Goal: Information Seeking & Learning: Learn about a topic

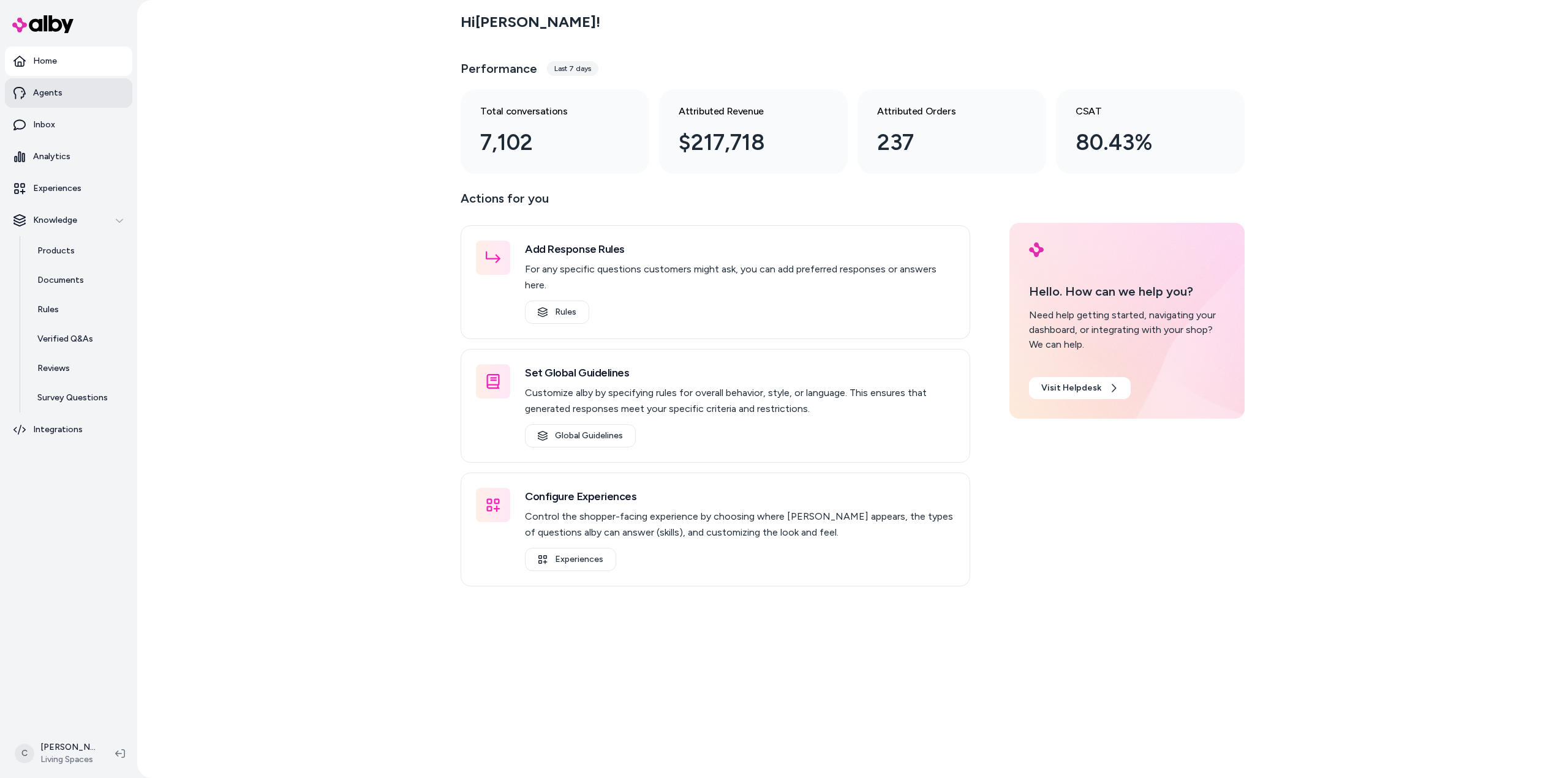
click at [56, 95] on p "Agents" at bounding box center [48, 93] width 29 height 12
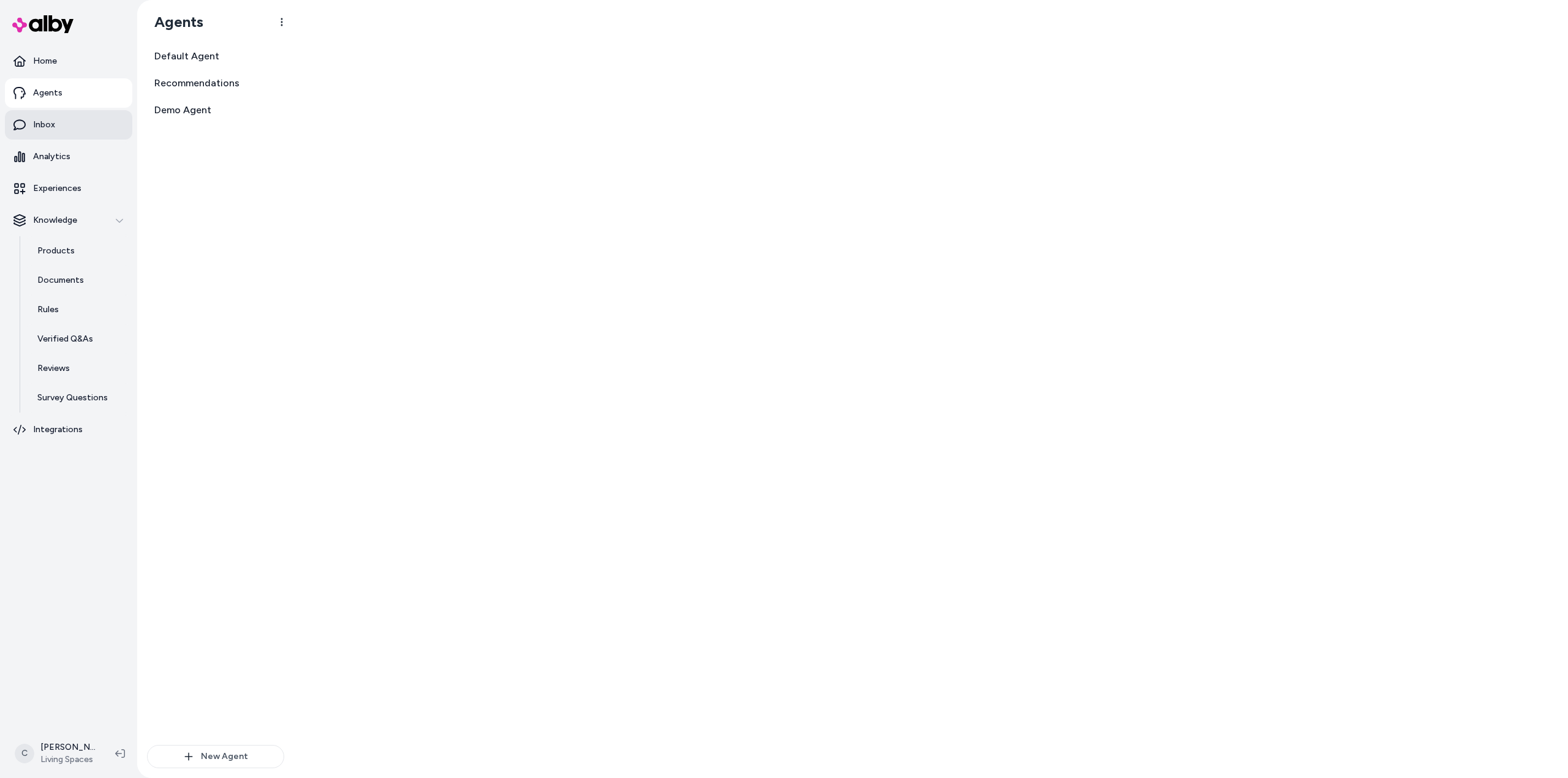
click at [59, 126] on link "Inbox" at bounding box center [68, 125] width 127 height 29
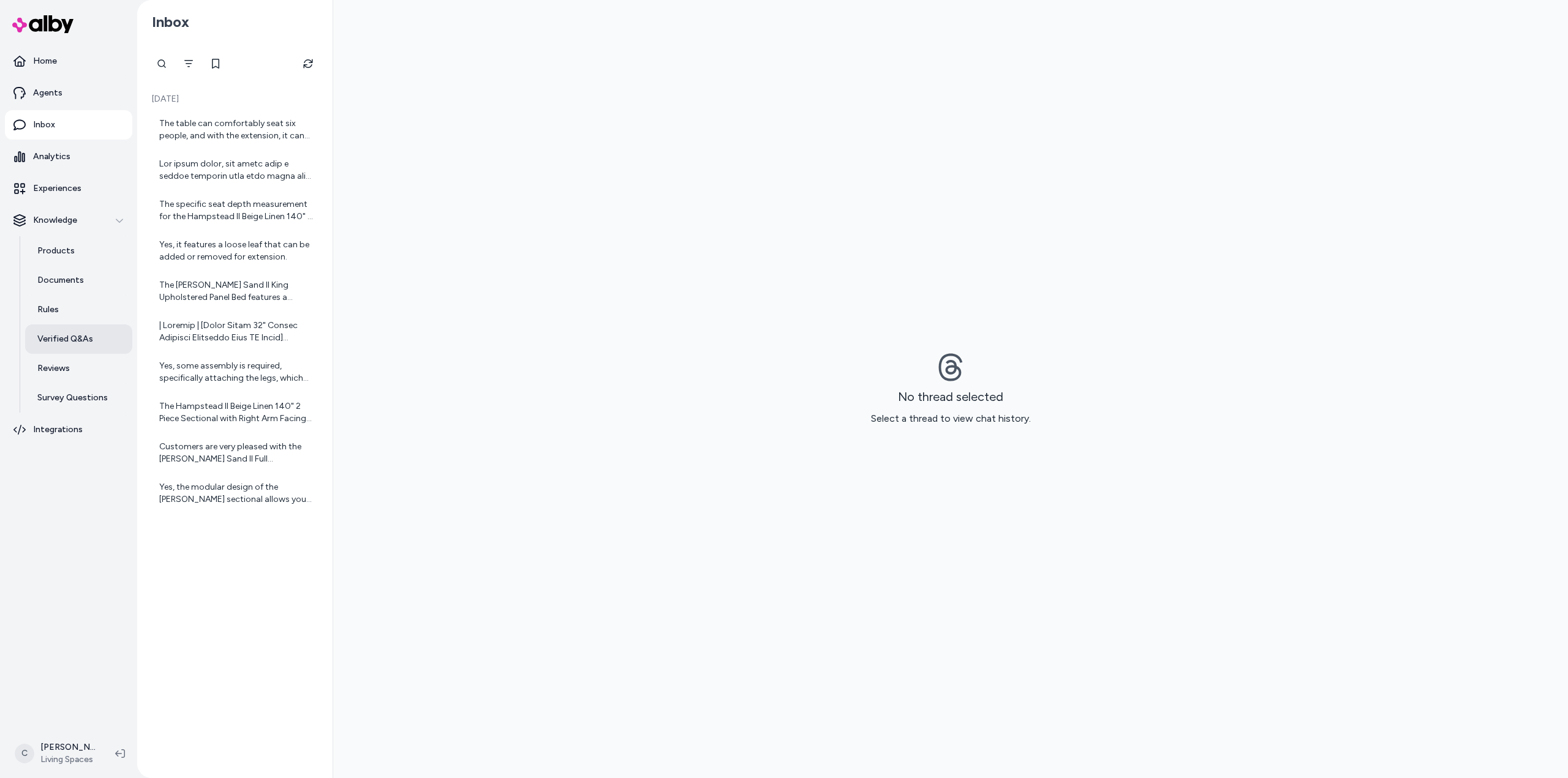
click at [86, 328] on link "Verified Q&As" at bounding box center [78, 339] width 107 height 29
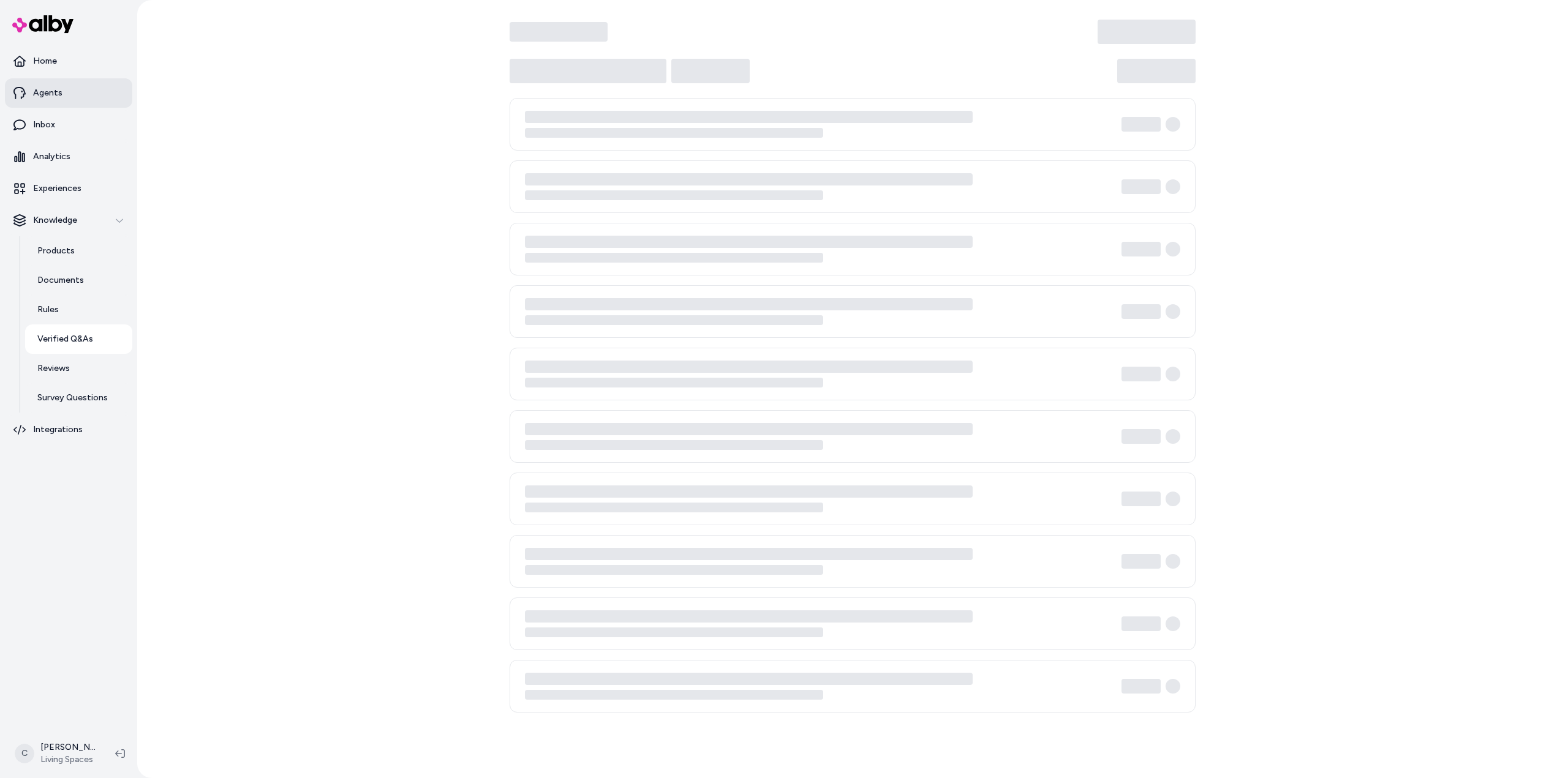
click at [69, 93] on link "Agents" at bounding box center [68, 93] width 127 height 29
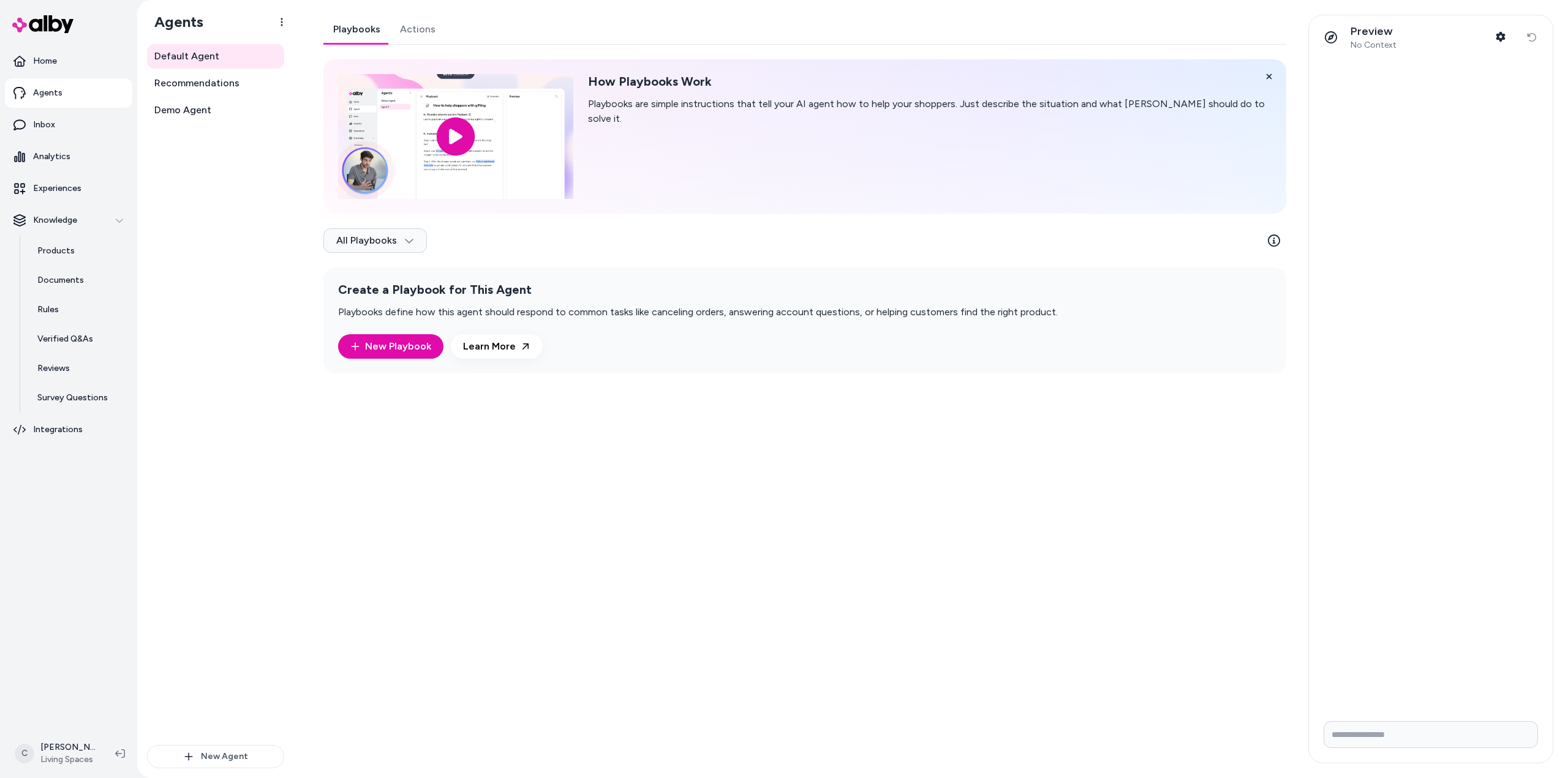
click at [411, 30] on link "Actions" at bounding box center [418, 29] width 55 height 29
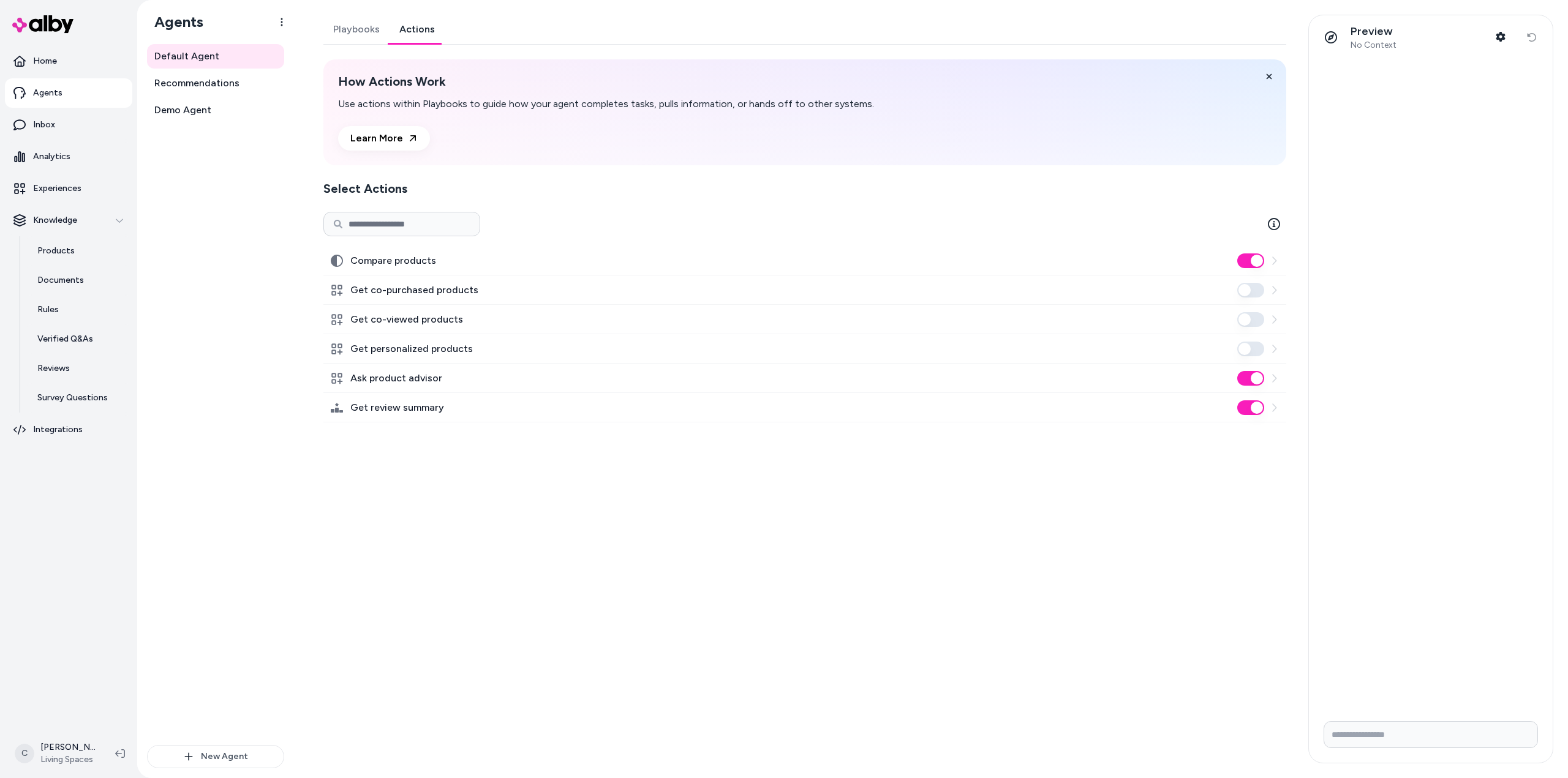
click at [328, 30] on link "Playbooks" at bounding box center [356, 29] width 66 height 29
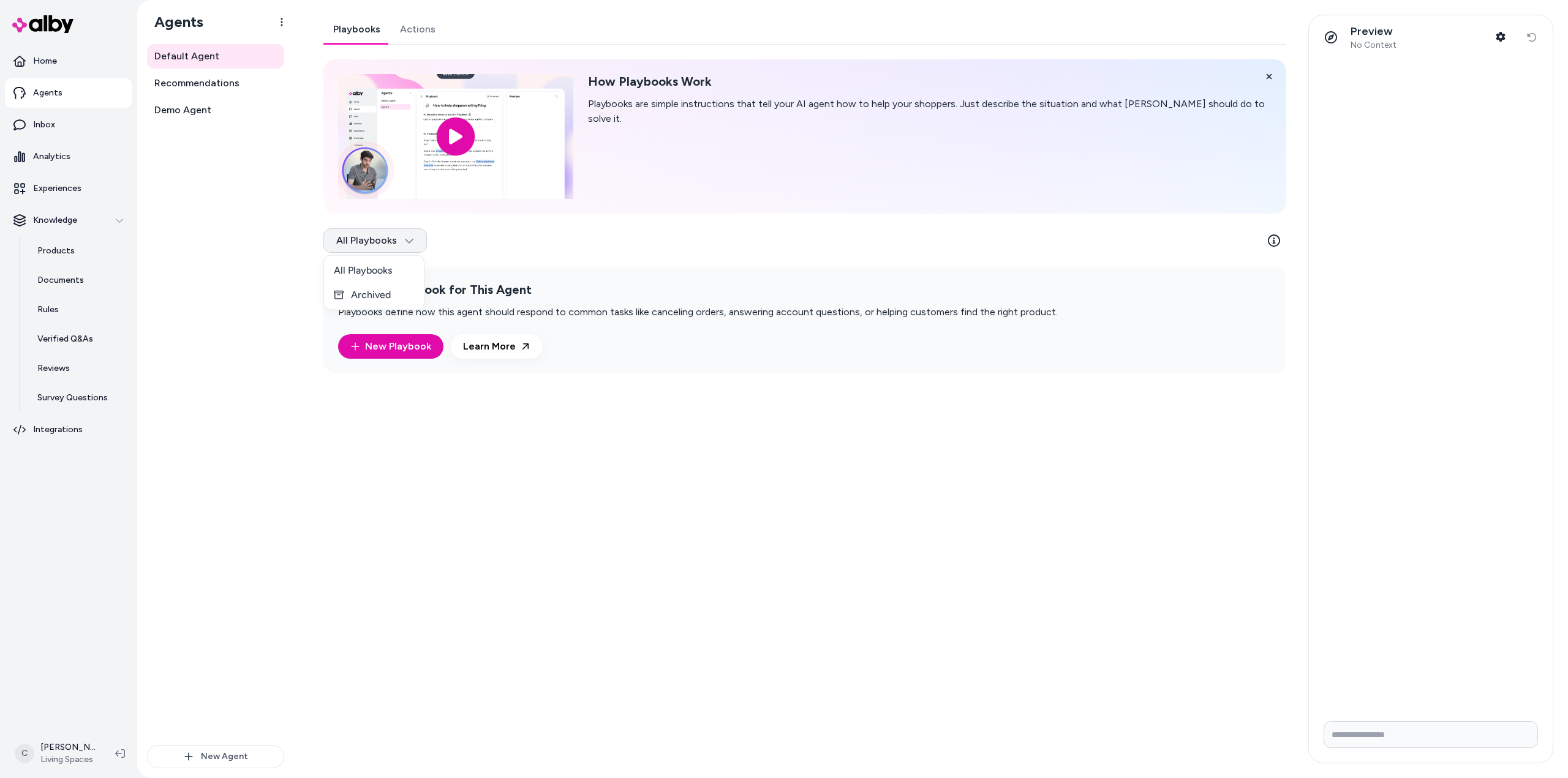
click at [380, 240] on html "Home Agents Inbox Analytics Experiences Knowledge Products Documents Rules Veri…" at bounding box center [784, 389] width 1568 height 778
click at [368, 273] on div "All Playbooks" at bounding box center [373, 270] width 100 height 25
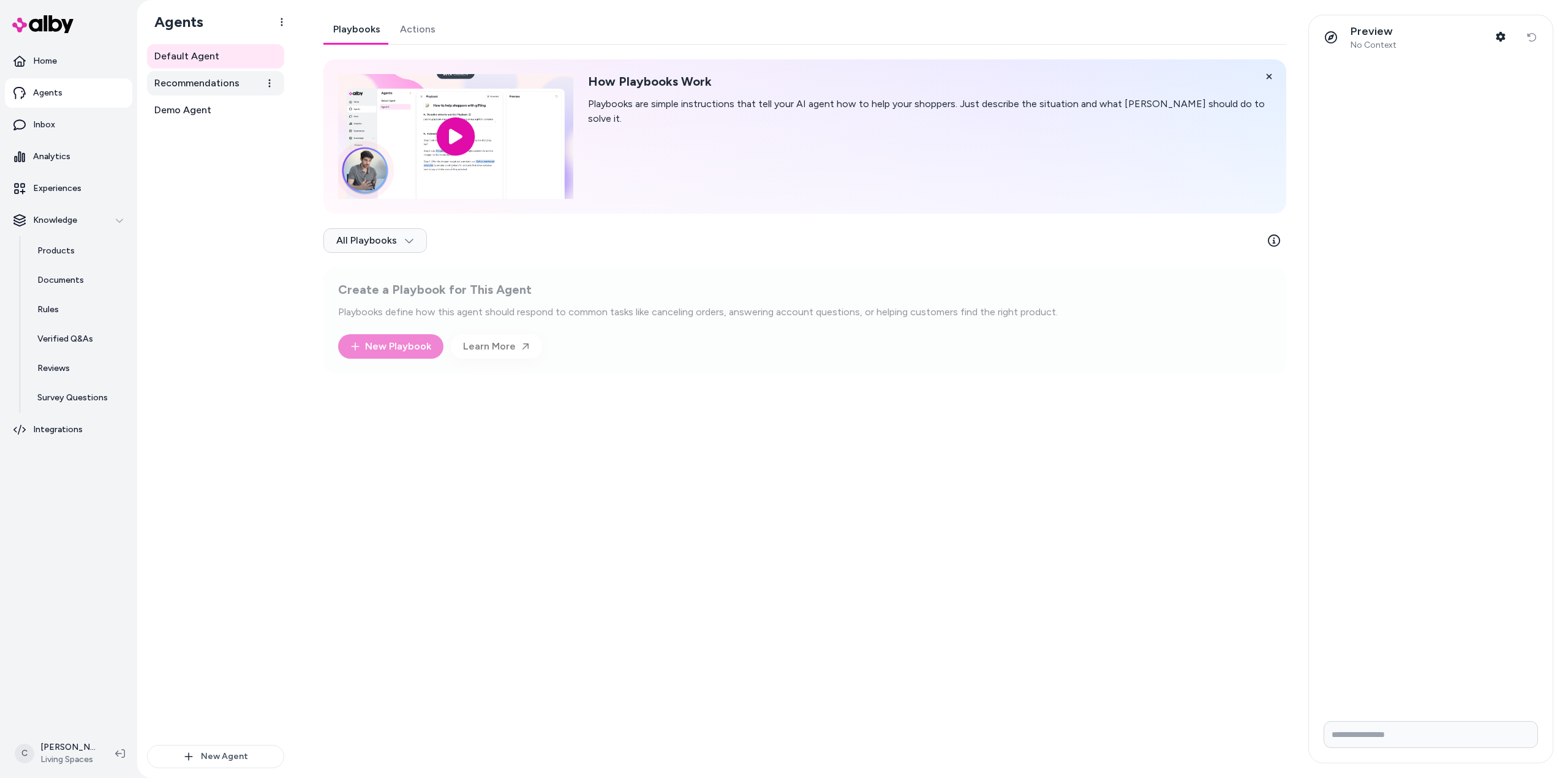
click at [236, 88] on span "Recommendations" at bounding box center [196, 83] width 85 height 15
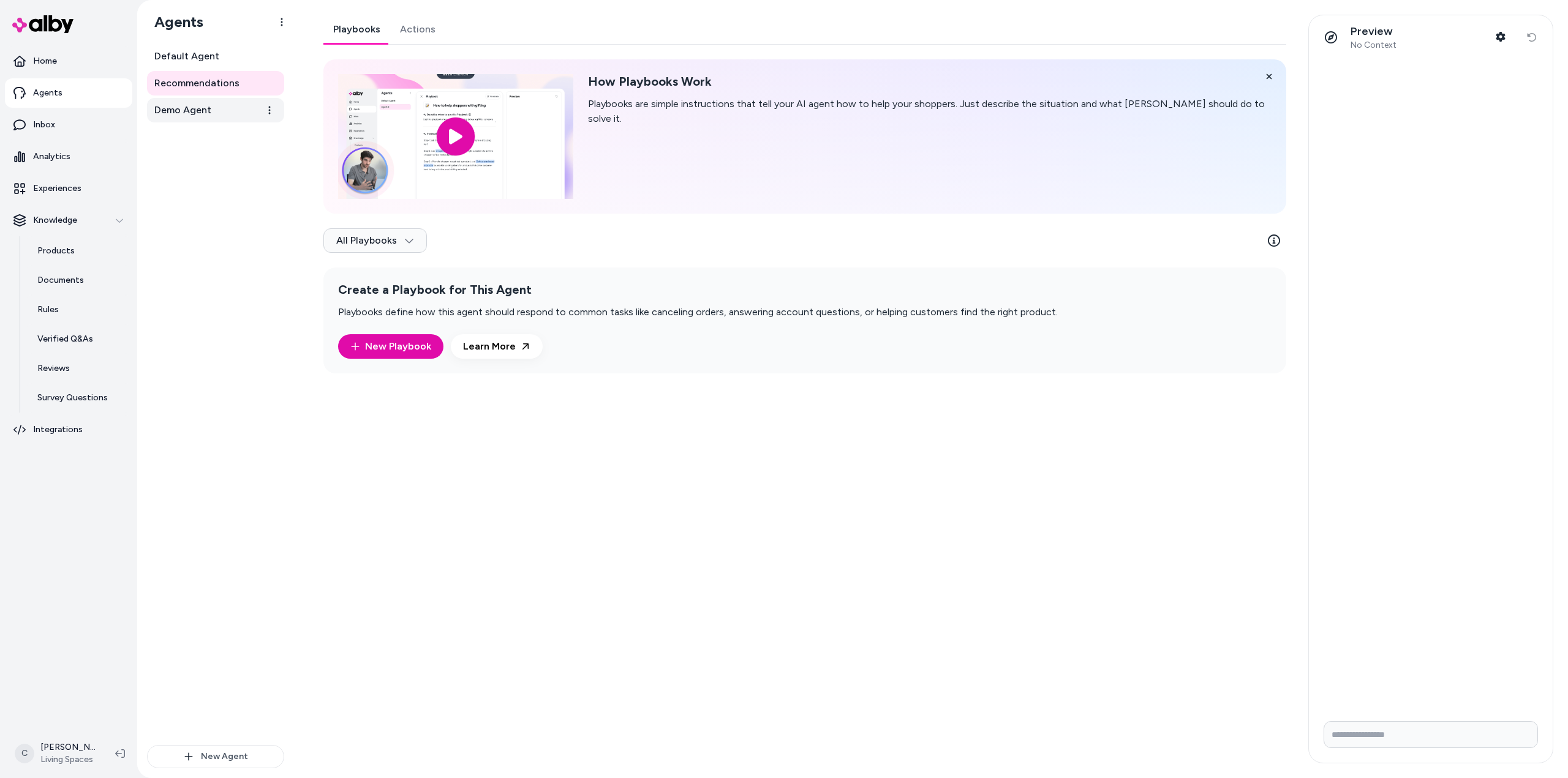
click at [219, 121] on link "Demo Agent" at bounding box center [215, 110] width 137 height 25
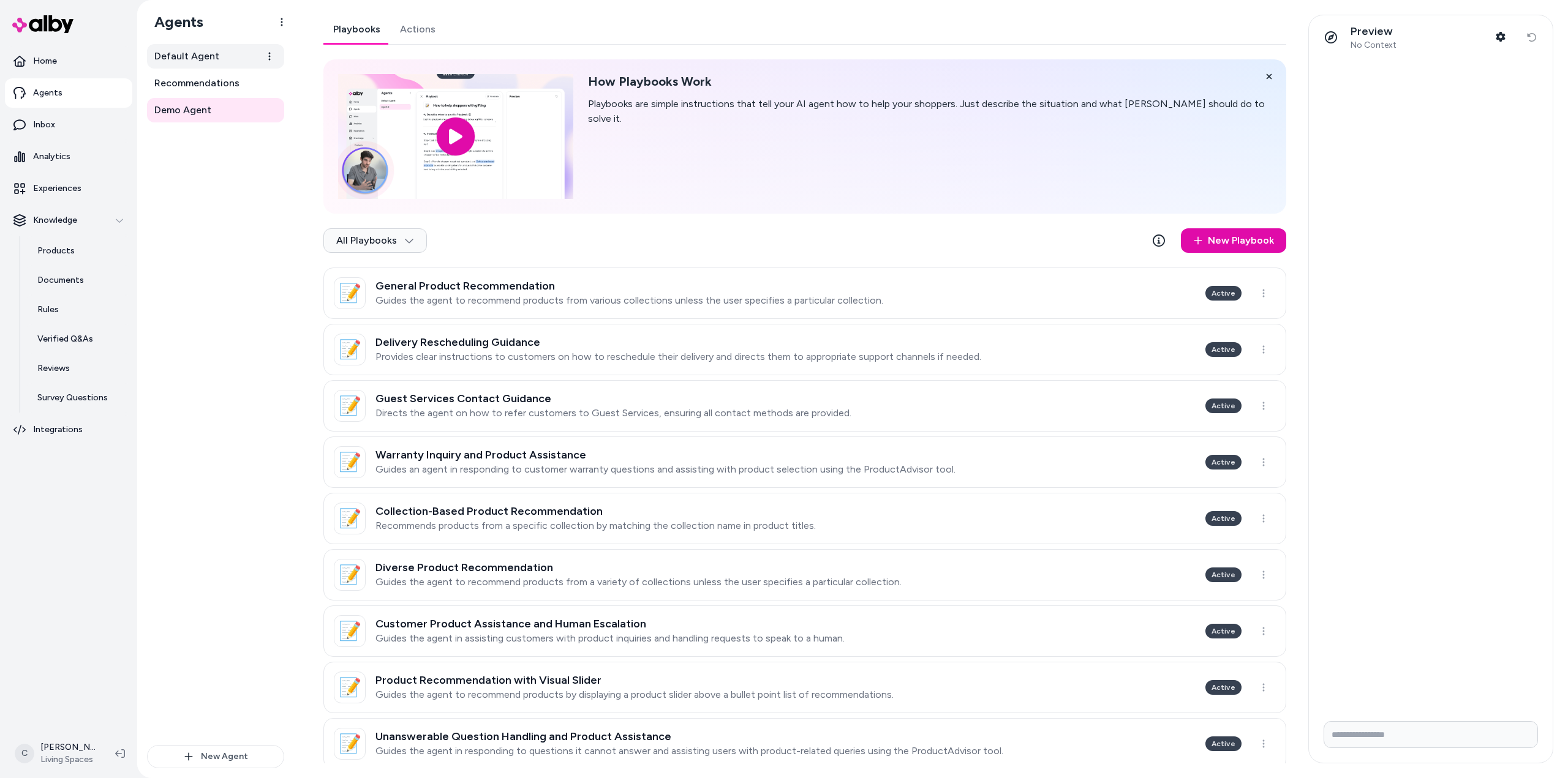
click at [211, 56] on span "Default Agent" at bounding box center [186, 56] width 65 height 15
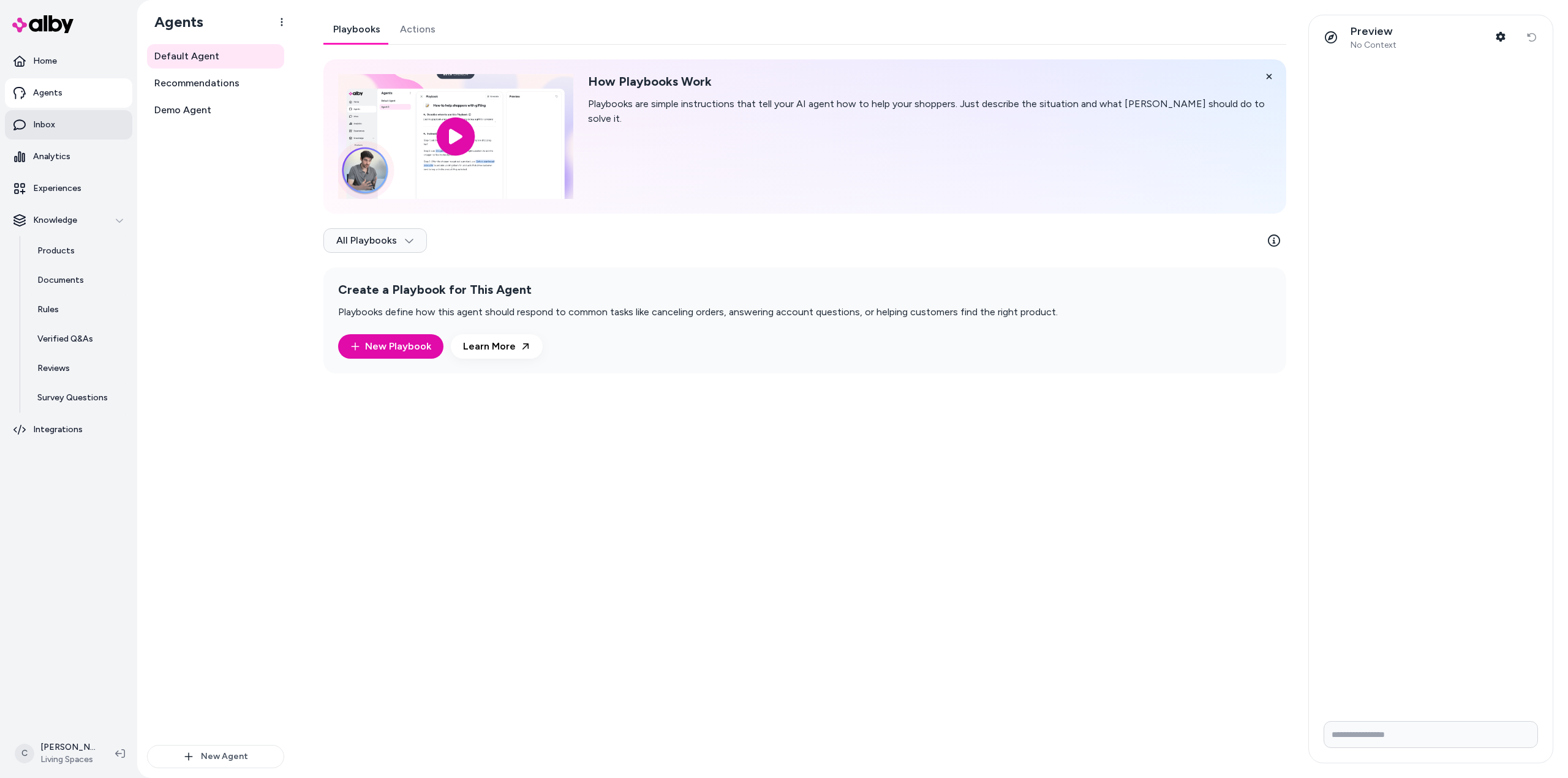
click at [54, 123] on p "Inbox" at bounding box center [44, 125] width 22 height 12
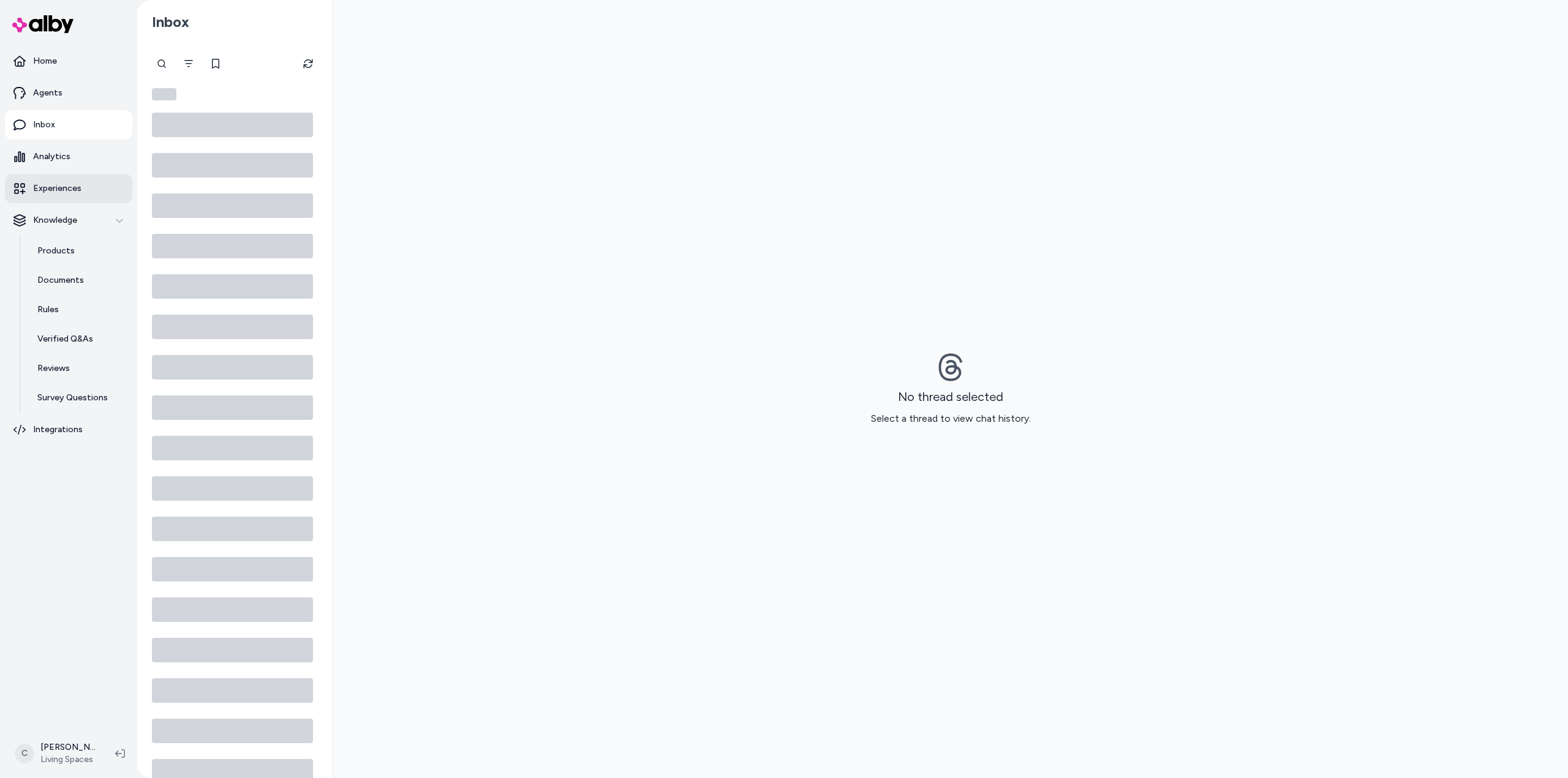
click at [61, 182] on p "Experiences" at bounding box center [57, 188] width 49 height 12
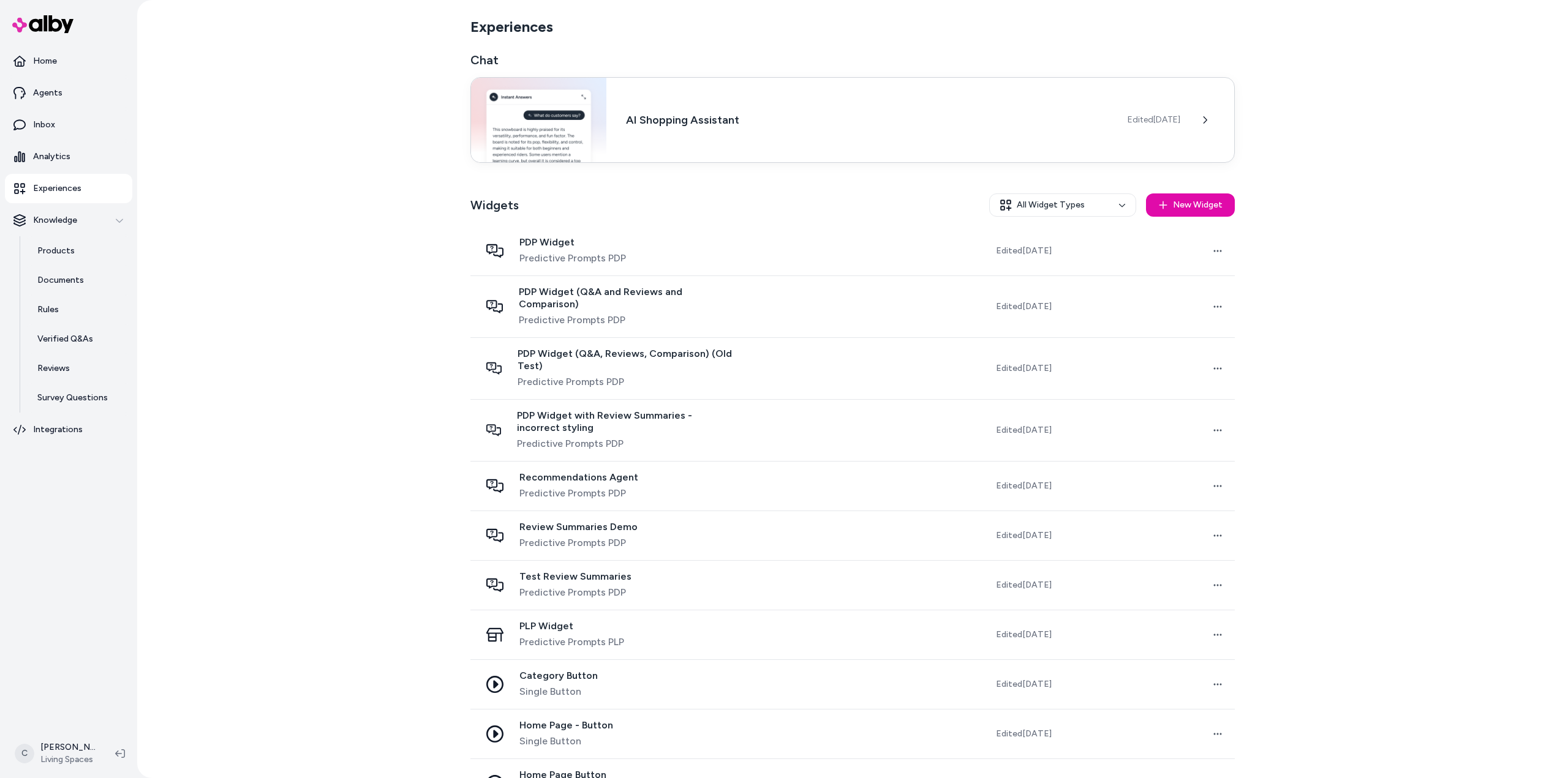
click at [1145, 118] on span "Edited [DATE]" at bounding box center [1153, 119] width 52 height 12
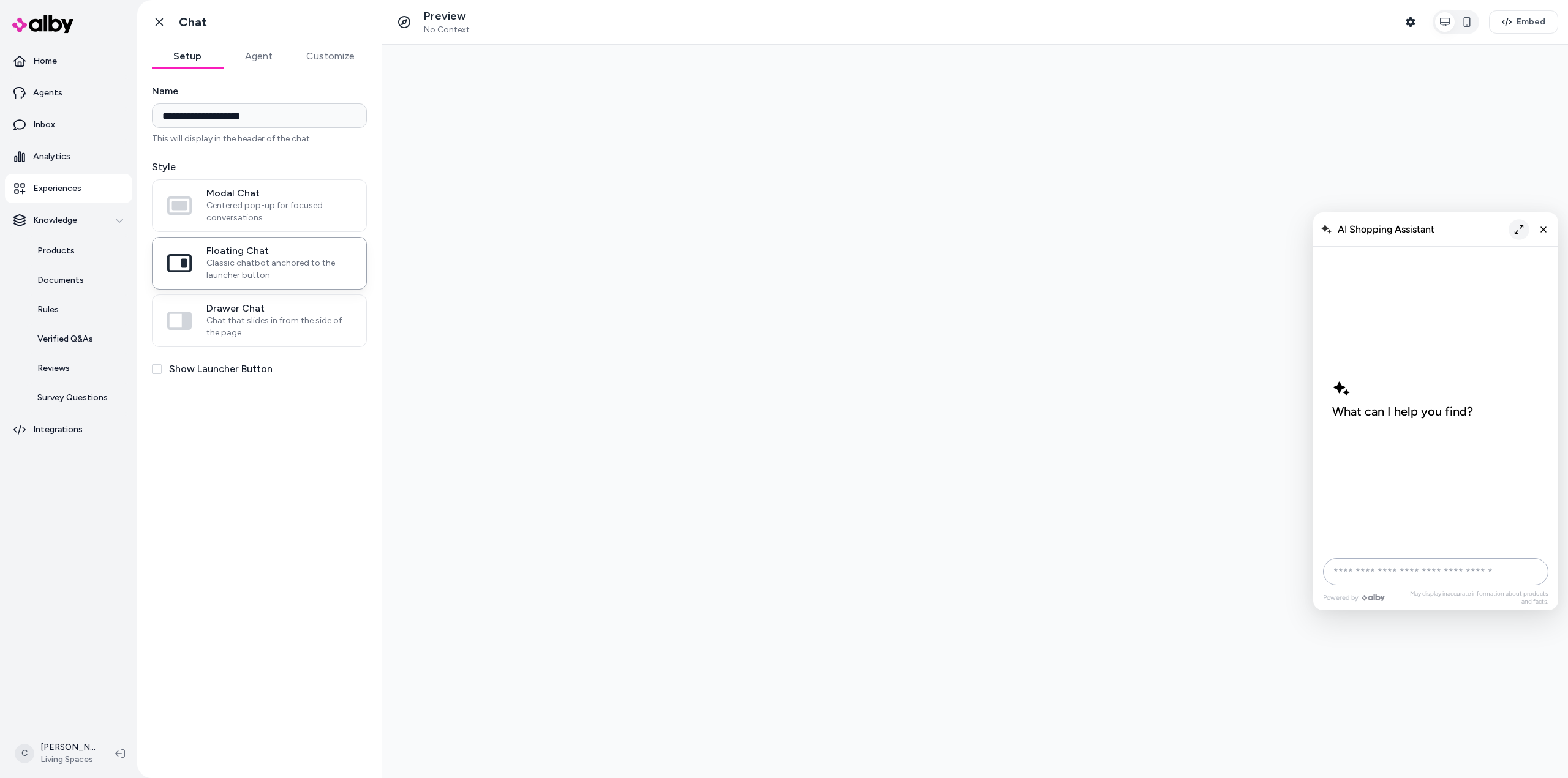
click at [1521, 228] on icon "Expand chat" at bounding box center [1519, 229] width 9 height 9
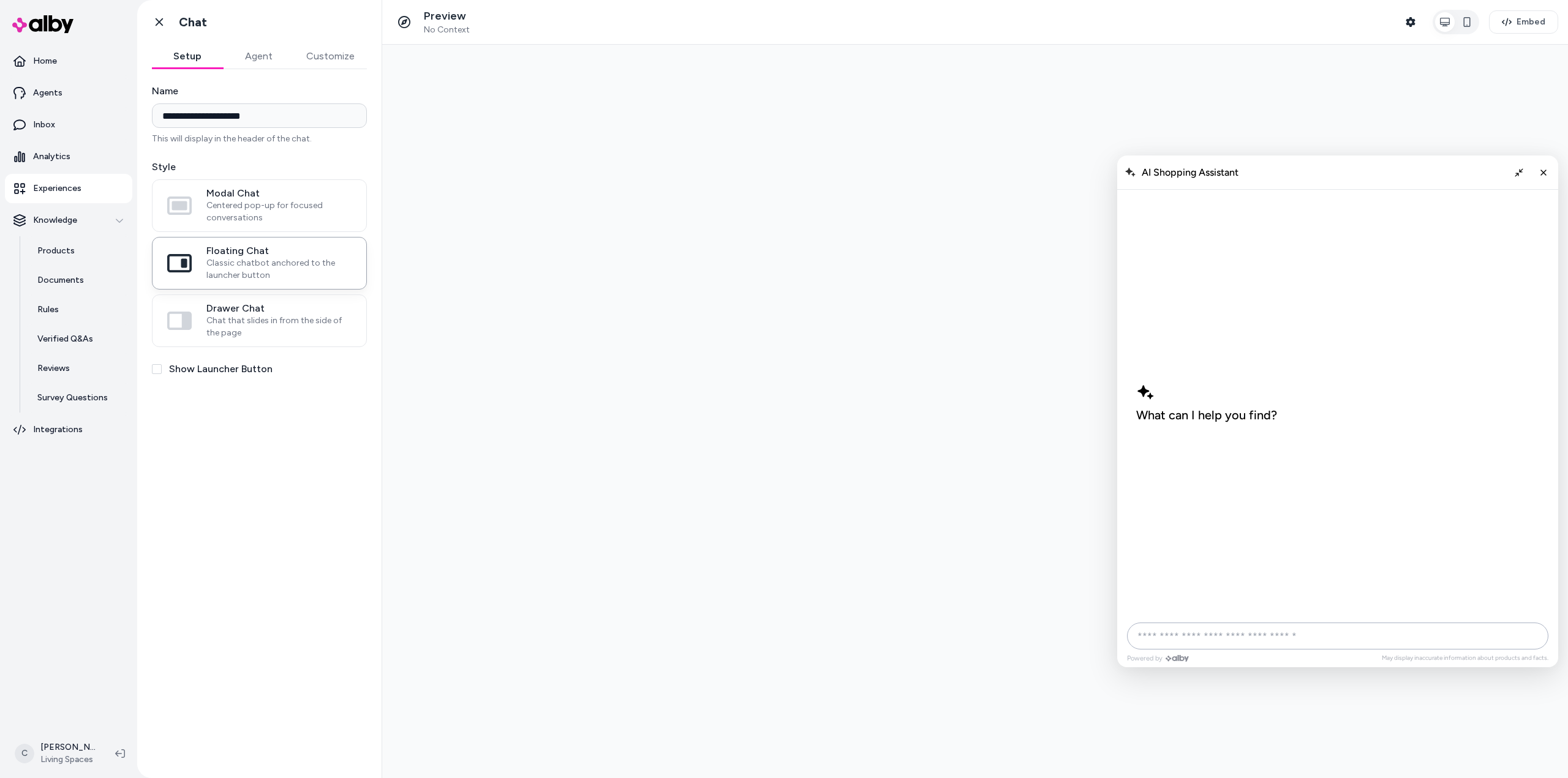
click at [1205, 632] on input "AI Shopping Assistant" at bounding box center [1338, 636] width 422 height 27
click at [1199, 632] on input "AI Shopping Assistant" at bounding box center [1338, 636] width 422 height 27
type input "**********"
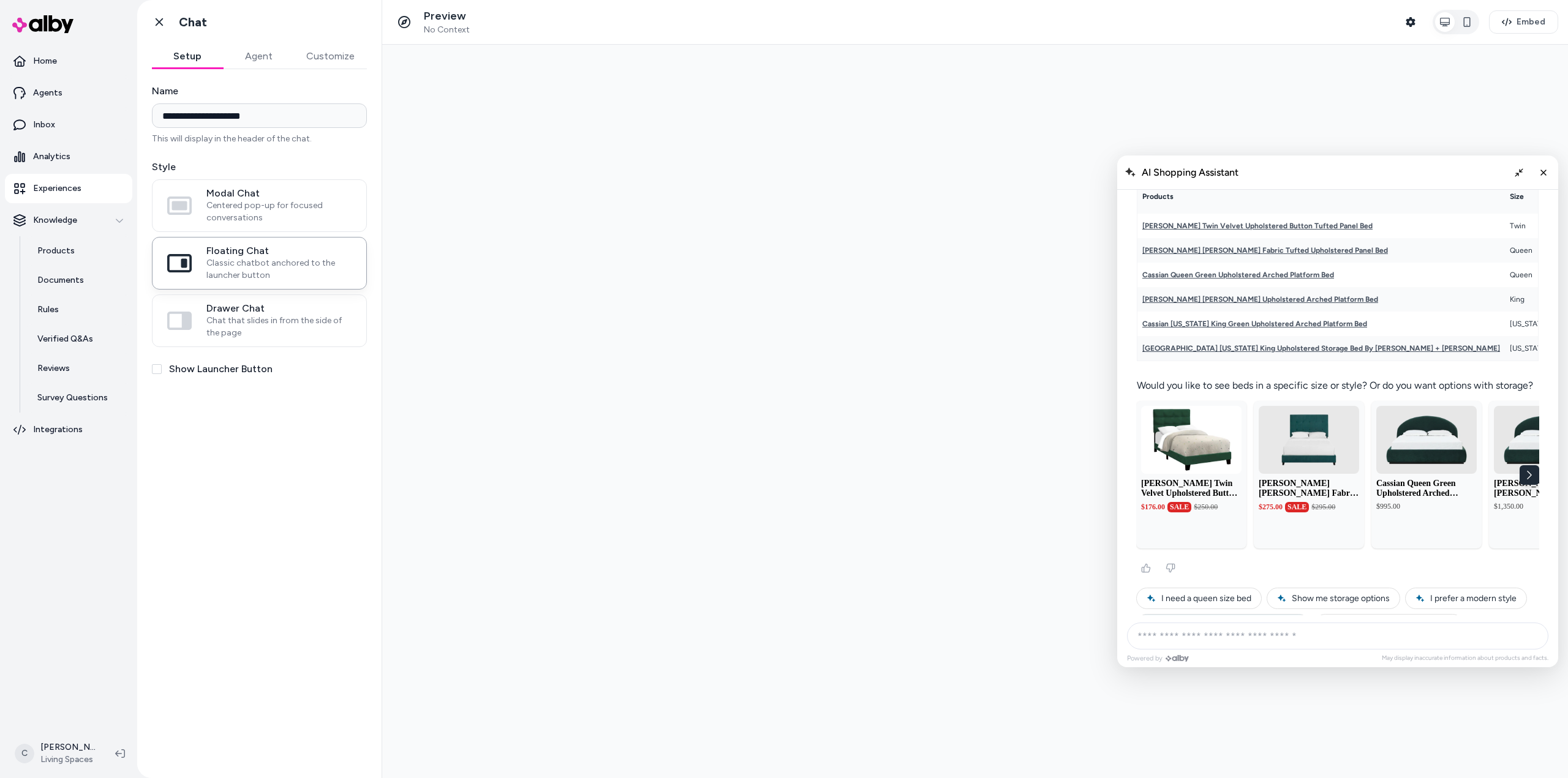
scroll to position [158, 0]
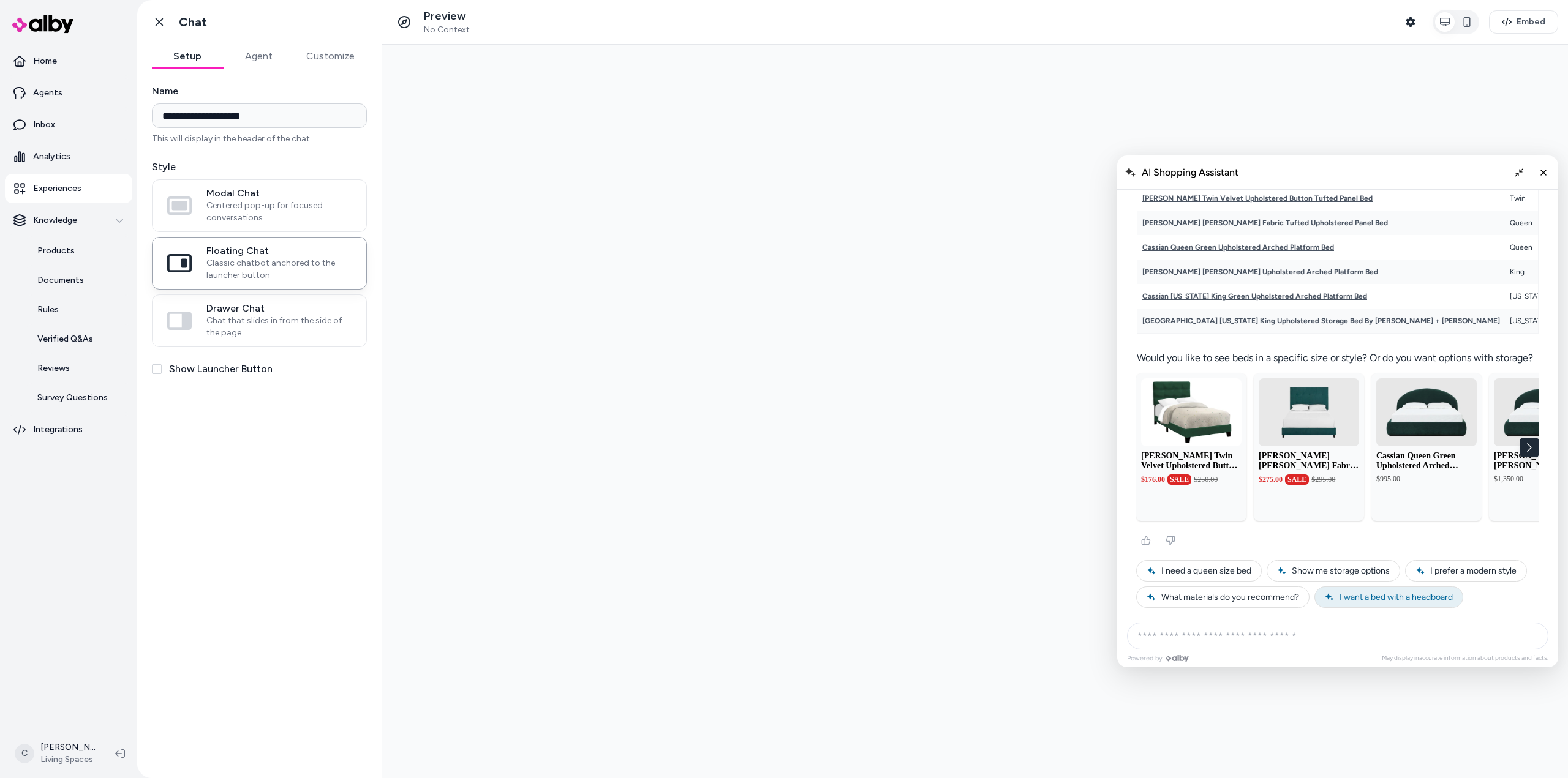
click at [1521, 526] on button "I want a bed with a headboard" at bounding box center [1577, 462] width 112 height 128
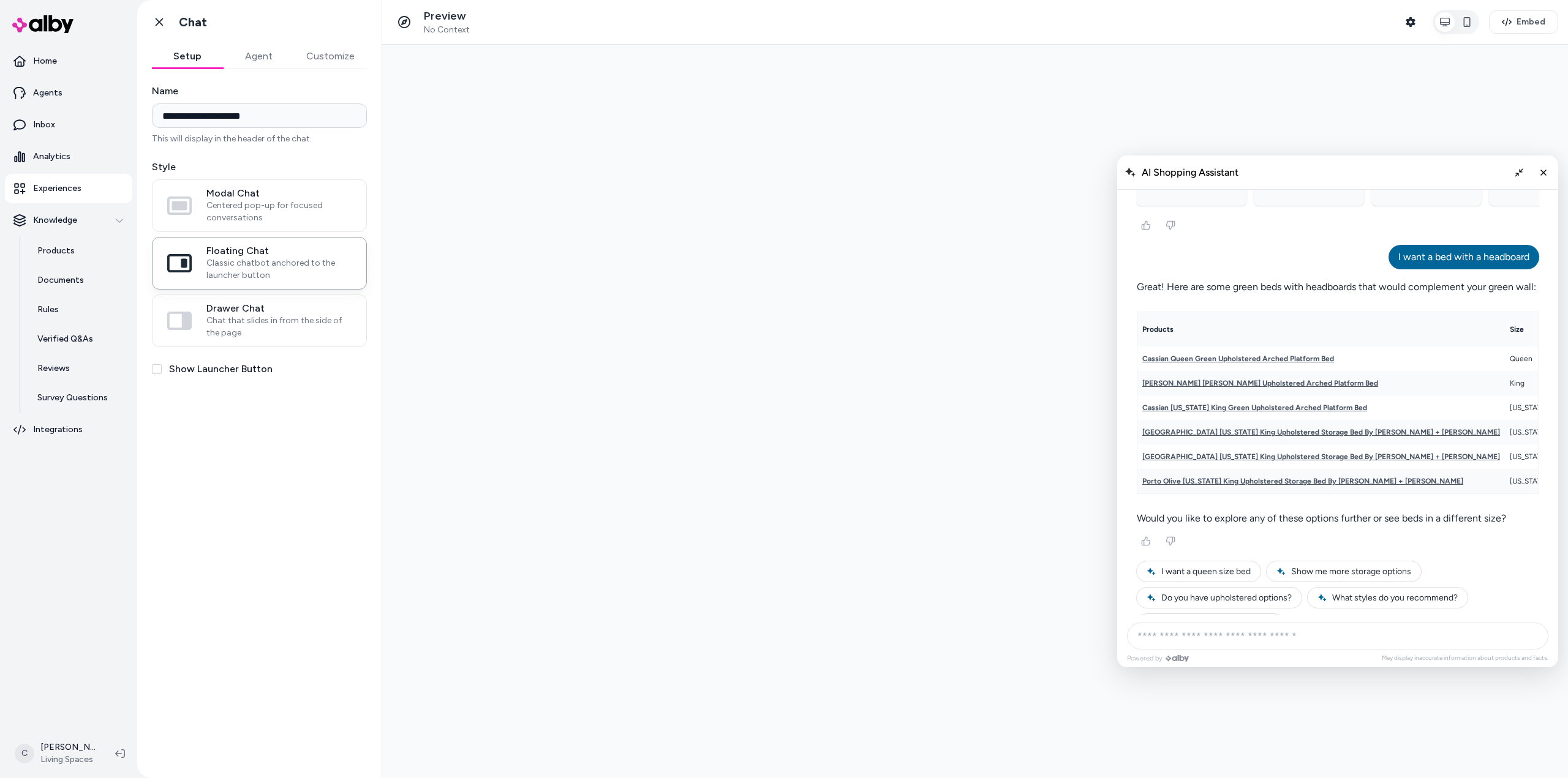
scroll to position [508, 0]
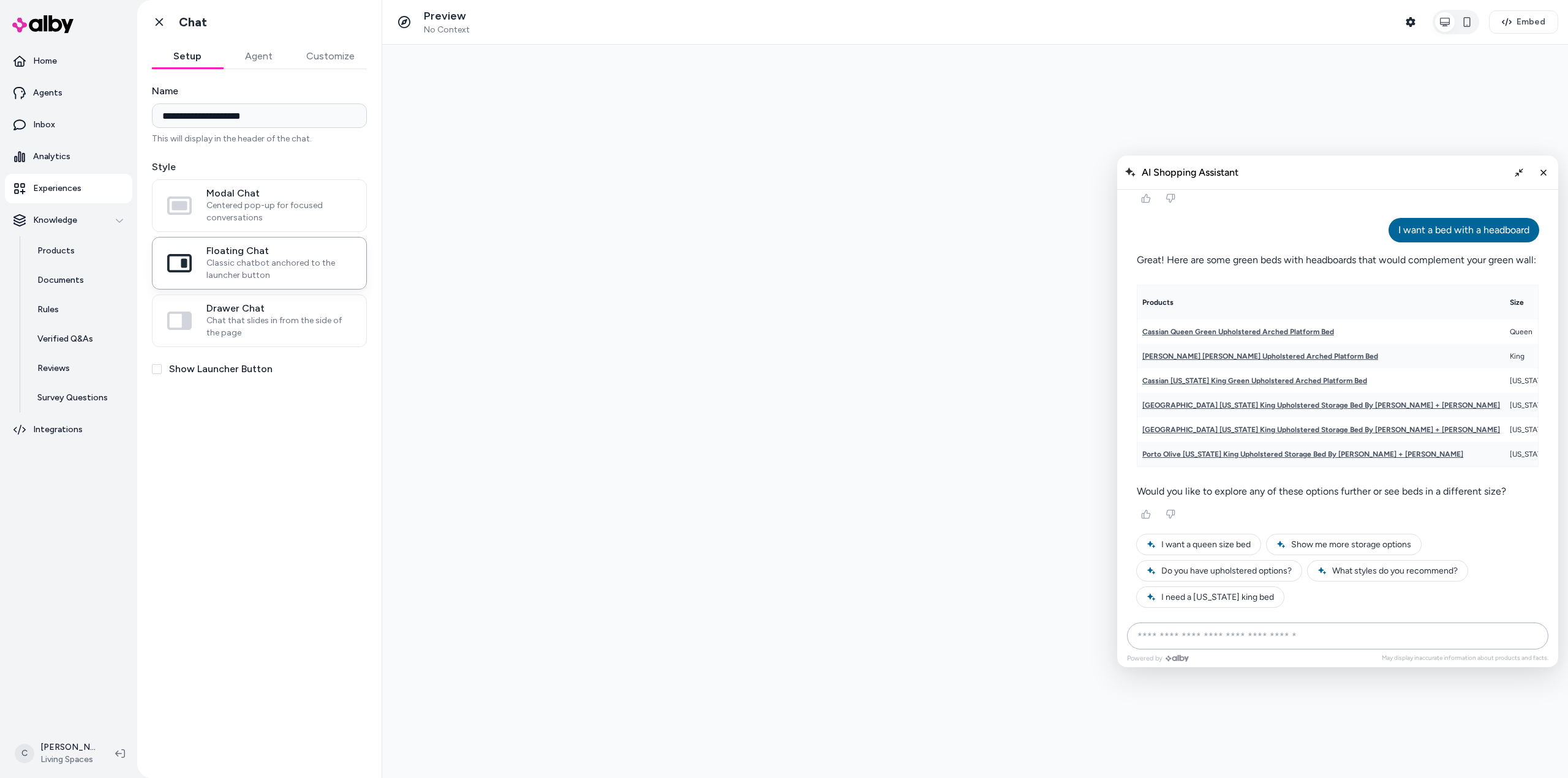
click at [1246, 638] on input "AI Shopping Assistant" at bounding box center [1338, 636] width 422 height 27
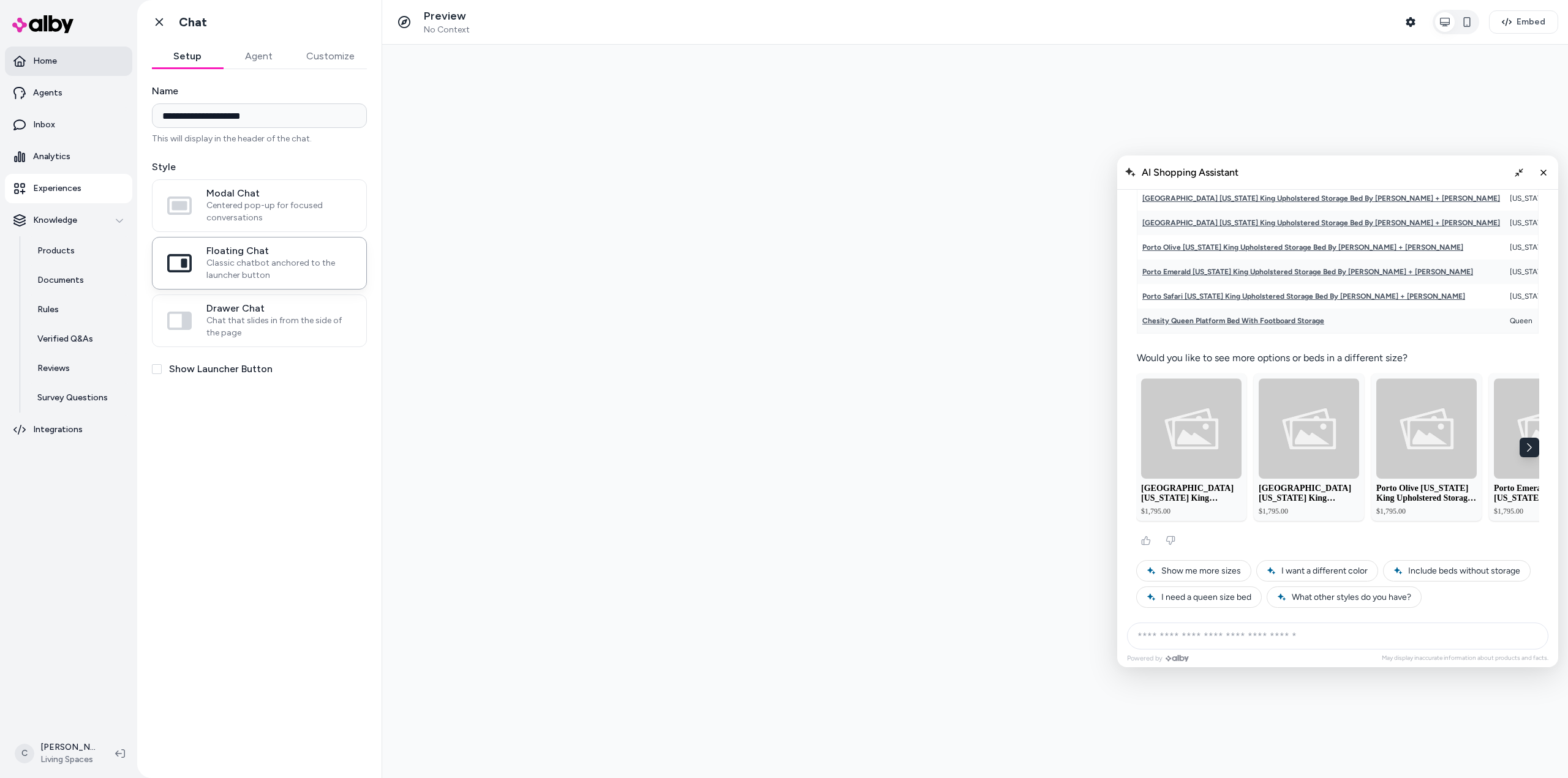
scroll to position [981, 0]
click at [63, 90] on link "Agents" at bounding box center [68, 93] width 127 height 29
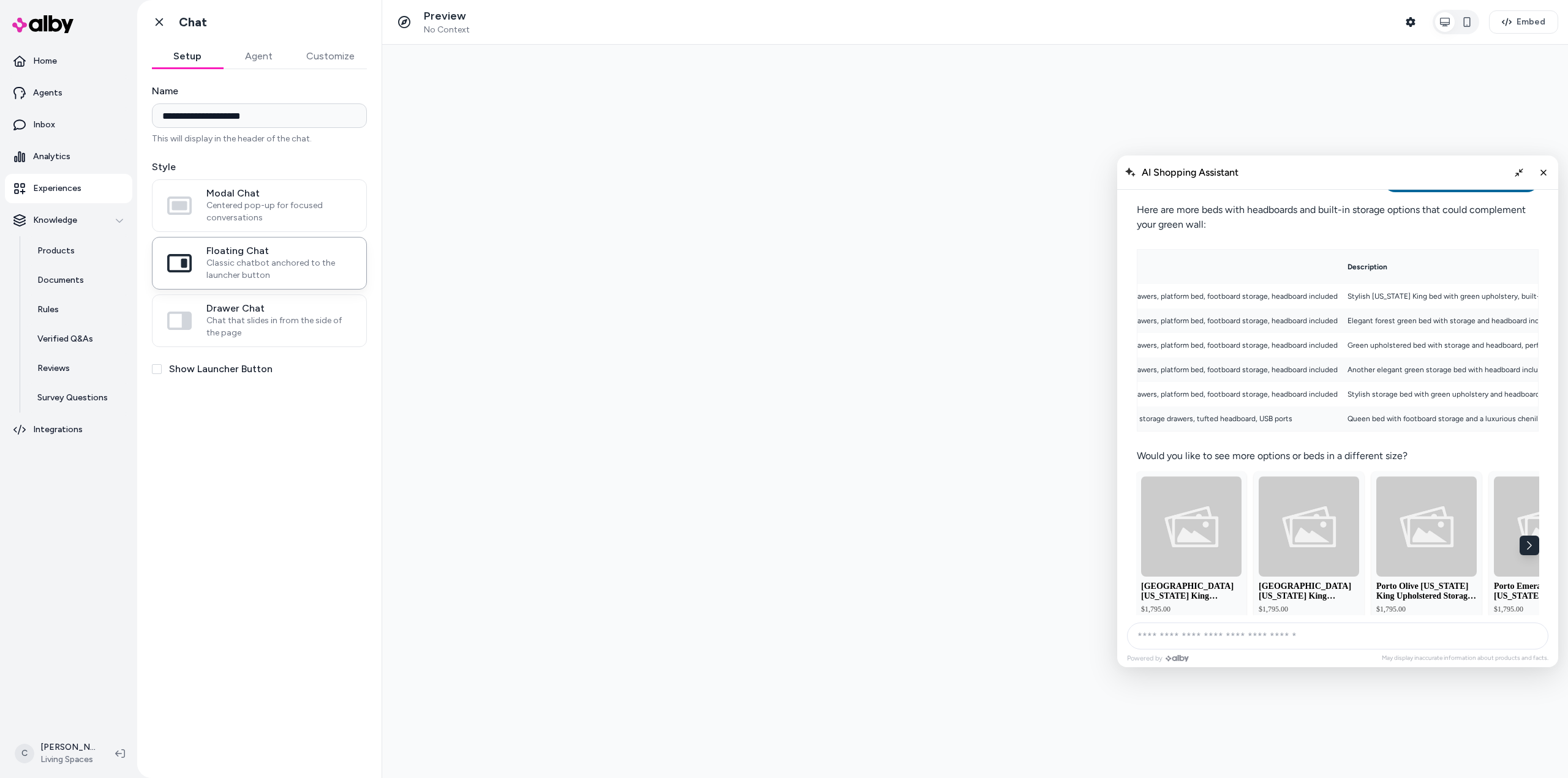
scroll to position [0, 0]
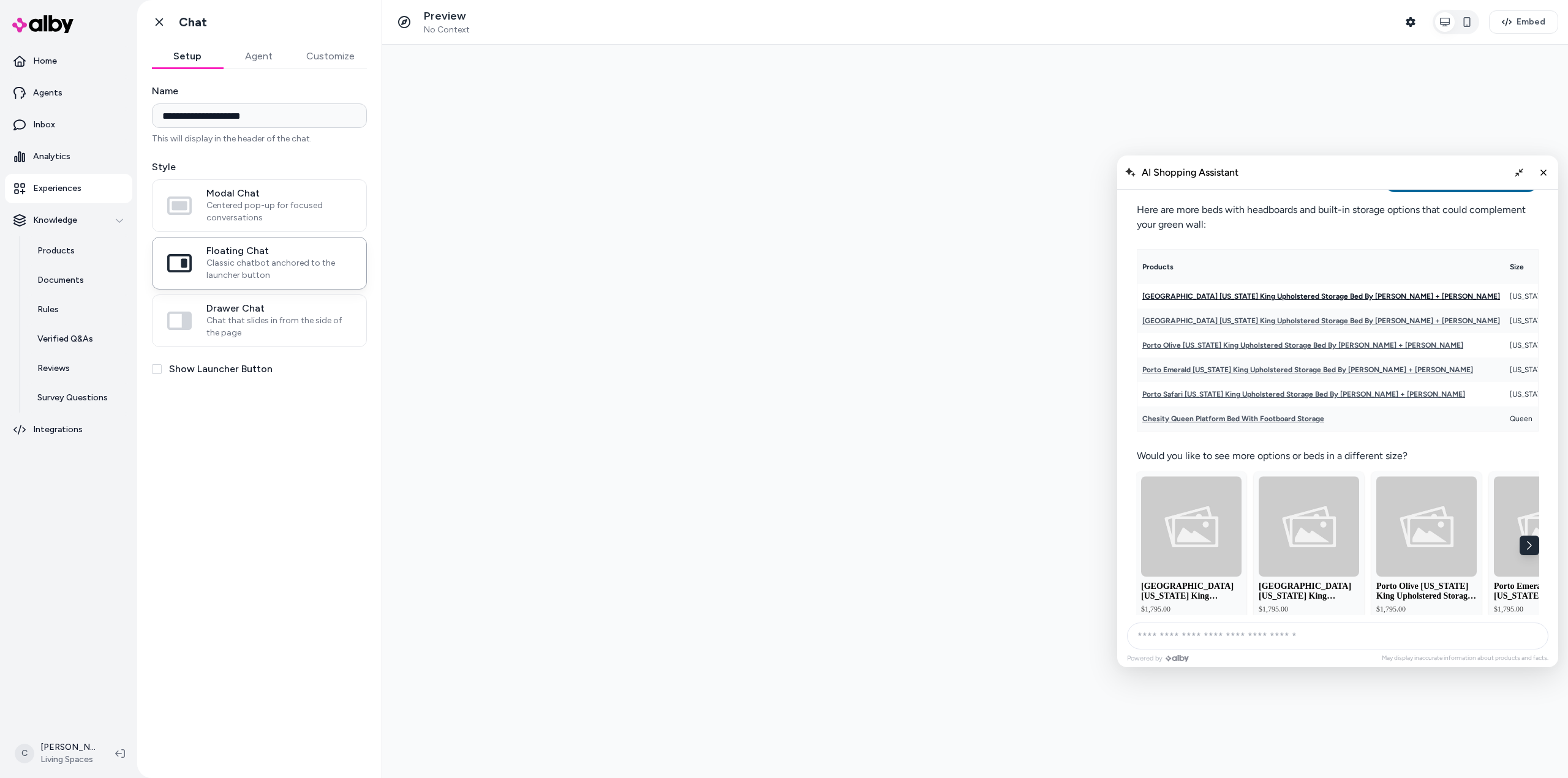
click at [1313, 310] on link "[GEOGRAPHIC_DATA] [US_STATE] King Upholstered Storage Bed By [PERSON_NAME] + [P…" at bounding box center [1228, 274] width 339 height 130
click at [1043, 185] on link "[GEOGRAPHIC_DATA] [US_STATE] King Upholstered Storage Bed By [PERSON_NAME] + [P…" at bounding box center [1038, 6] width 8 height 357
click at [1264, 411] on link "Porto Safari [US_STATE] King Upholstered Storage Bed By [PERSON_NAME] + [PERSON…" at bounding box center [1122, 327] width 283 height 169
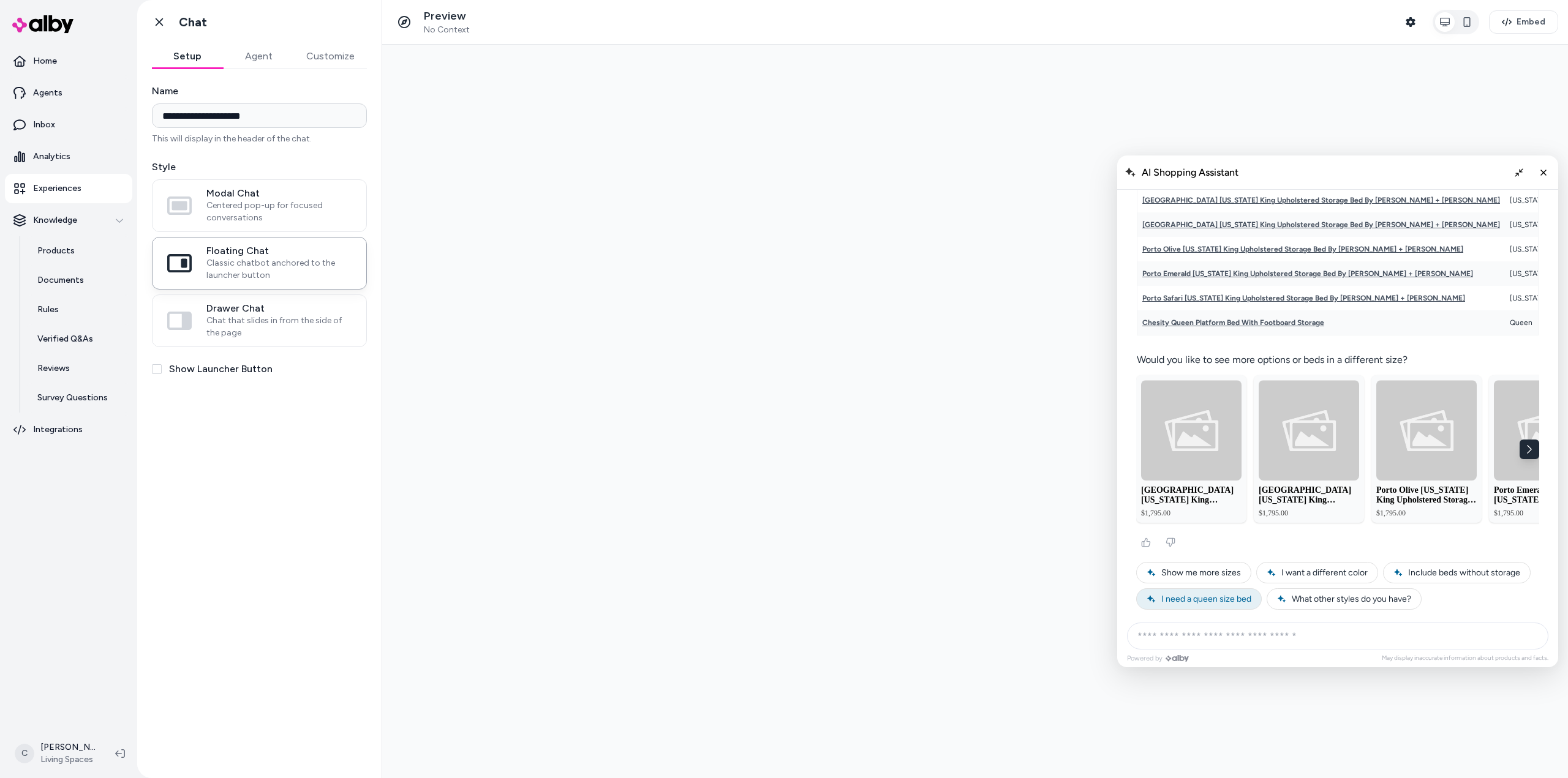
scroll to position [981, 0]
click at [1234, 631] on input "AI Shopping Assistant" at bounding box center [1338, 636] width 422 height 27
type input "**********"
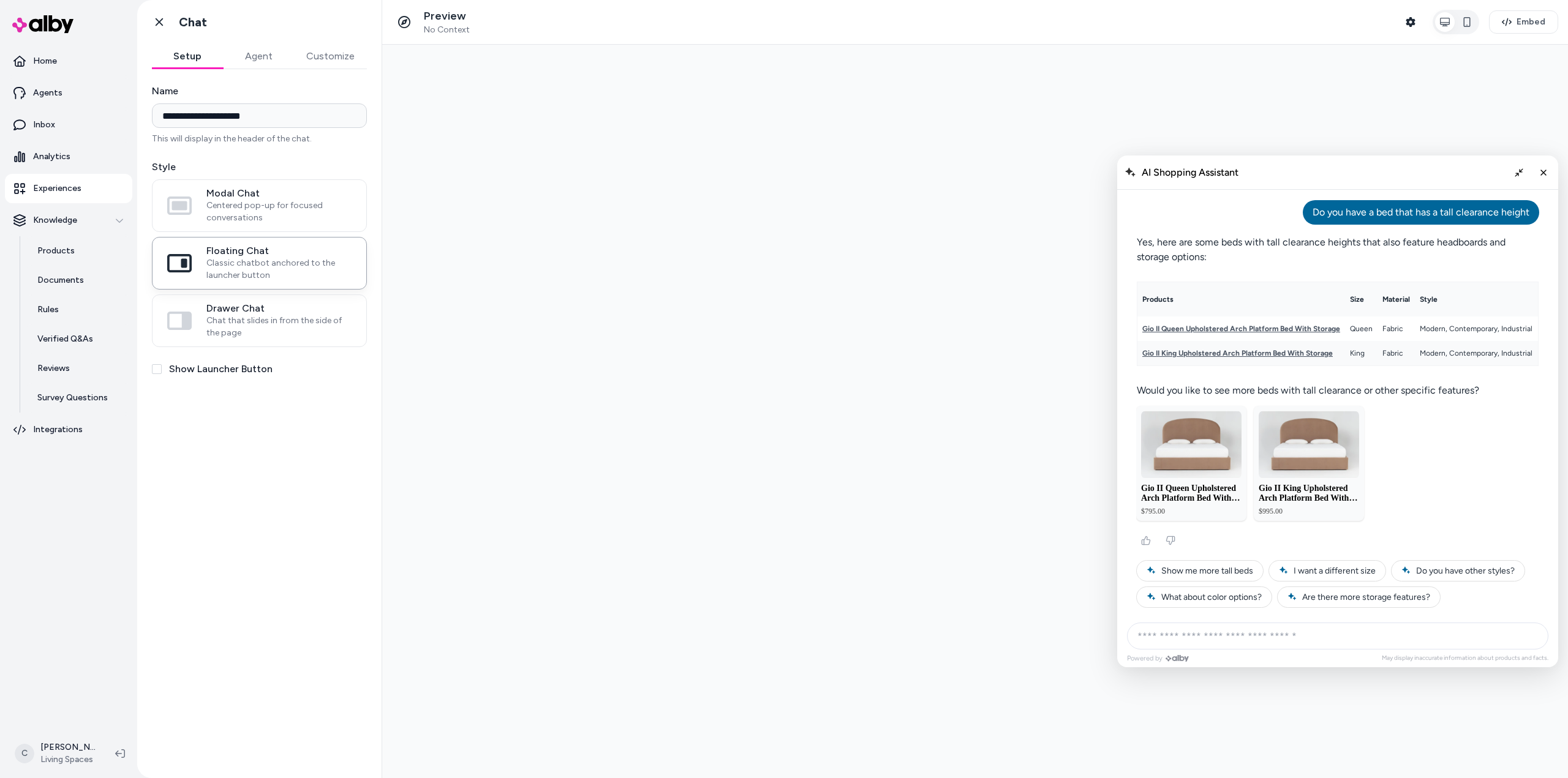
scroll to position [1350, 0]
click at [1264, 324] on link "Gio II Queen Upholstered Arch Platform Bed With Storage" at bounding box center [1241, 328] width 198 height 8
click at [1471, 346] on link "Gio II King Upholstered Arch Platform Bed With Storage" at bounding box center [1555, 322] width 169 height 103
click at [1179, 649] on input "AI Shopping Assistant" at bounding box center [1338, 636] width 422 height 27
click at [1178, 641] on input "AI Shopping Assistant" at bounding box center [1338, 636] width 422 height 27
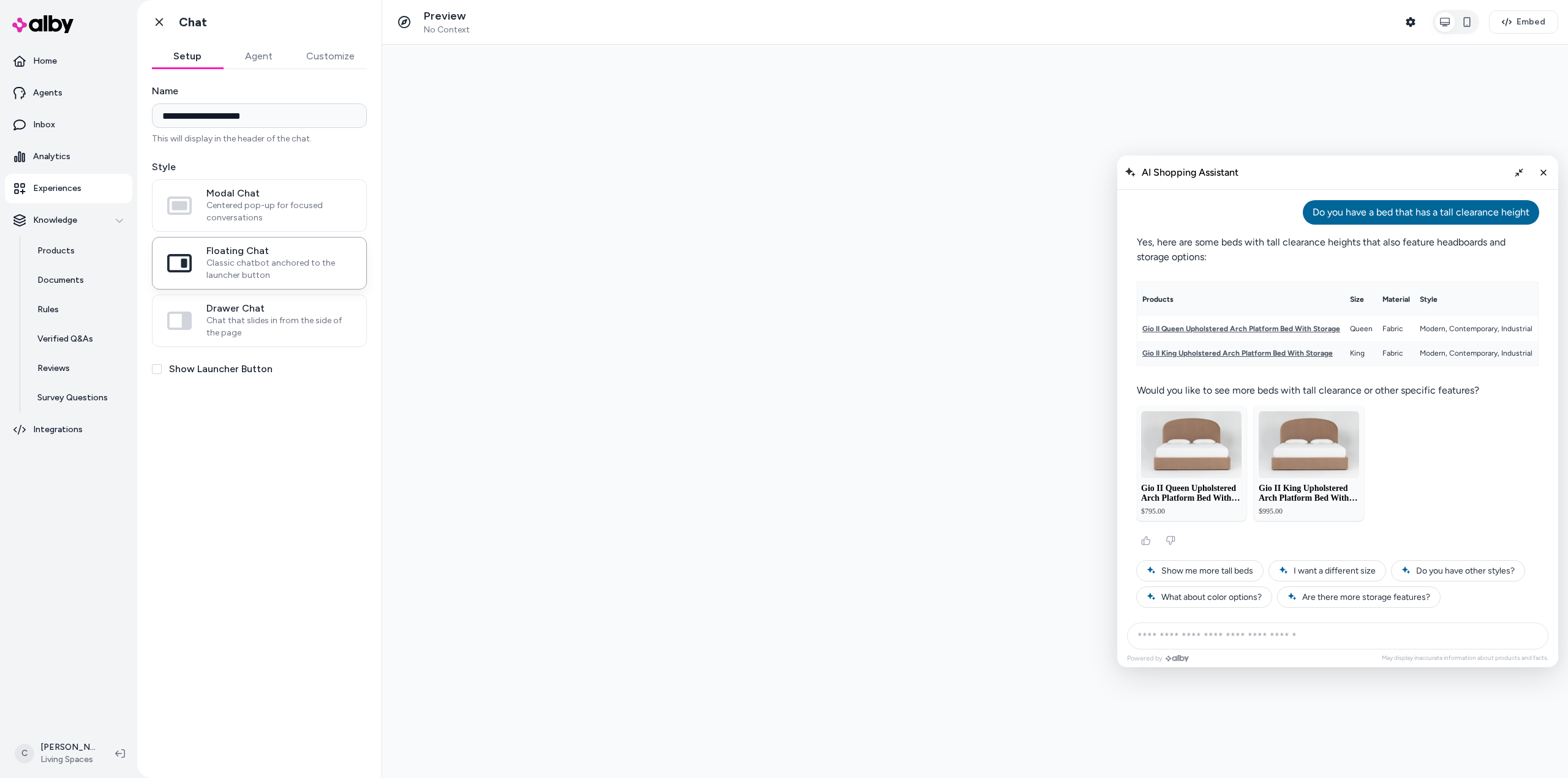
click at [1178, 641] on input "AI Shopping Assistant" at bounding box center [1338, 636] width 422 height 27
click at [1188, 640] on input "**********" at bounding box center [1338, 636] width 422 height 27
click at [1211, 640] on input "**********" at bounding box center [1338, 636] width 422 height 27
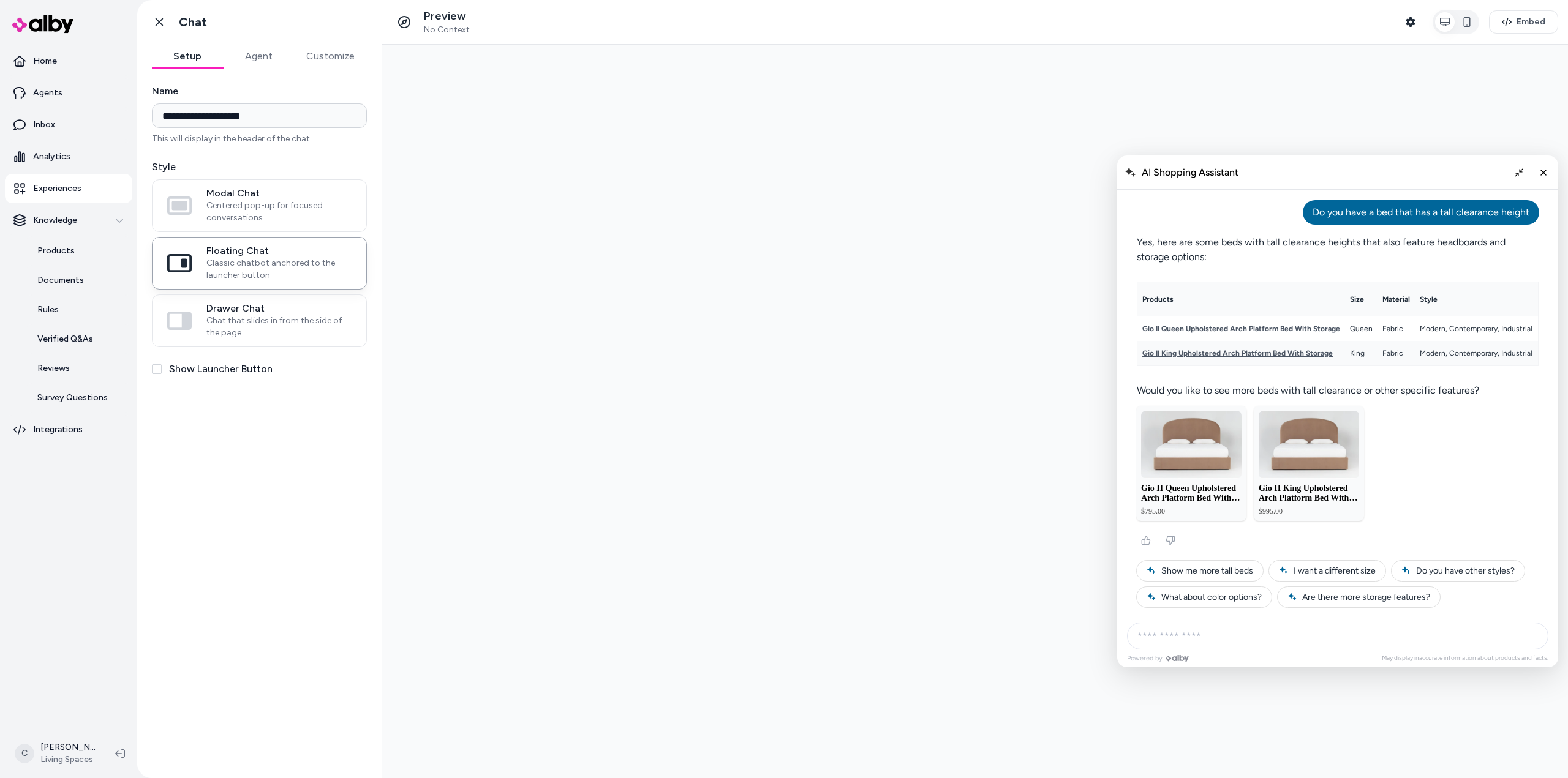
drag, startPoint x: 1234, startPoint y: 633, endPoint x: 1000, endPoint y: 603, distance: 235.9
click at [1005, 604] on div at bounding box center [975, 411] width 1186 height 734
type input "**********"
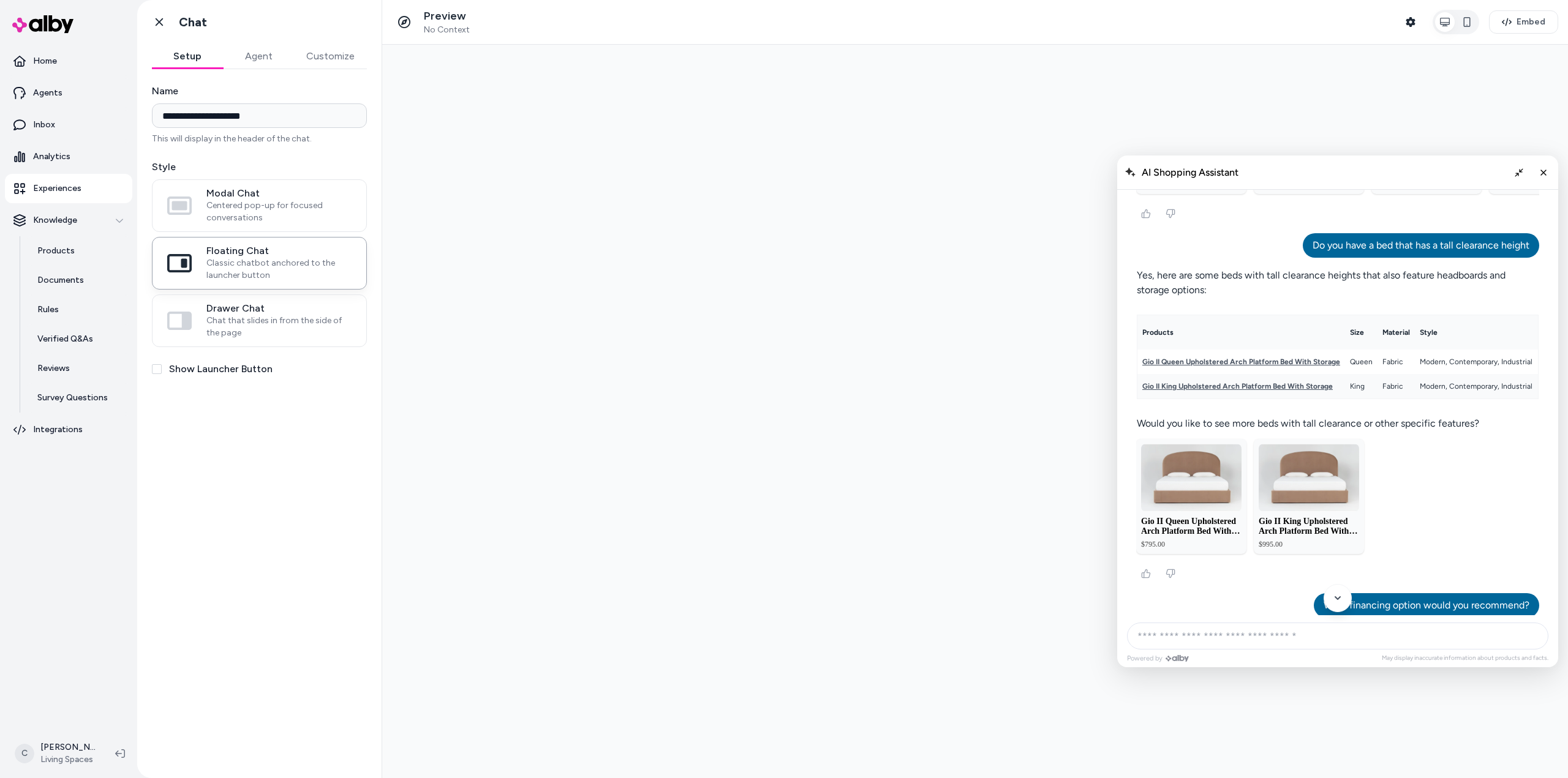
scroll to position [1529, 0]
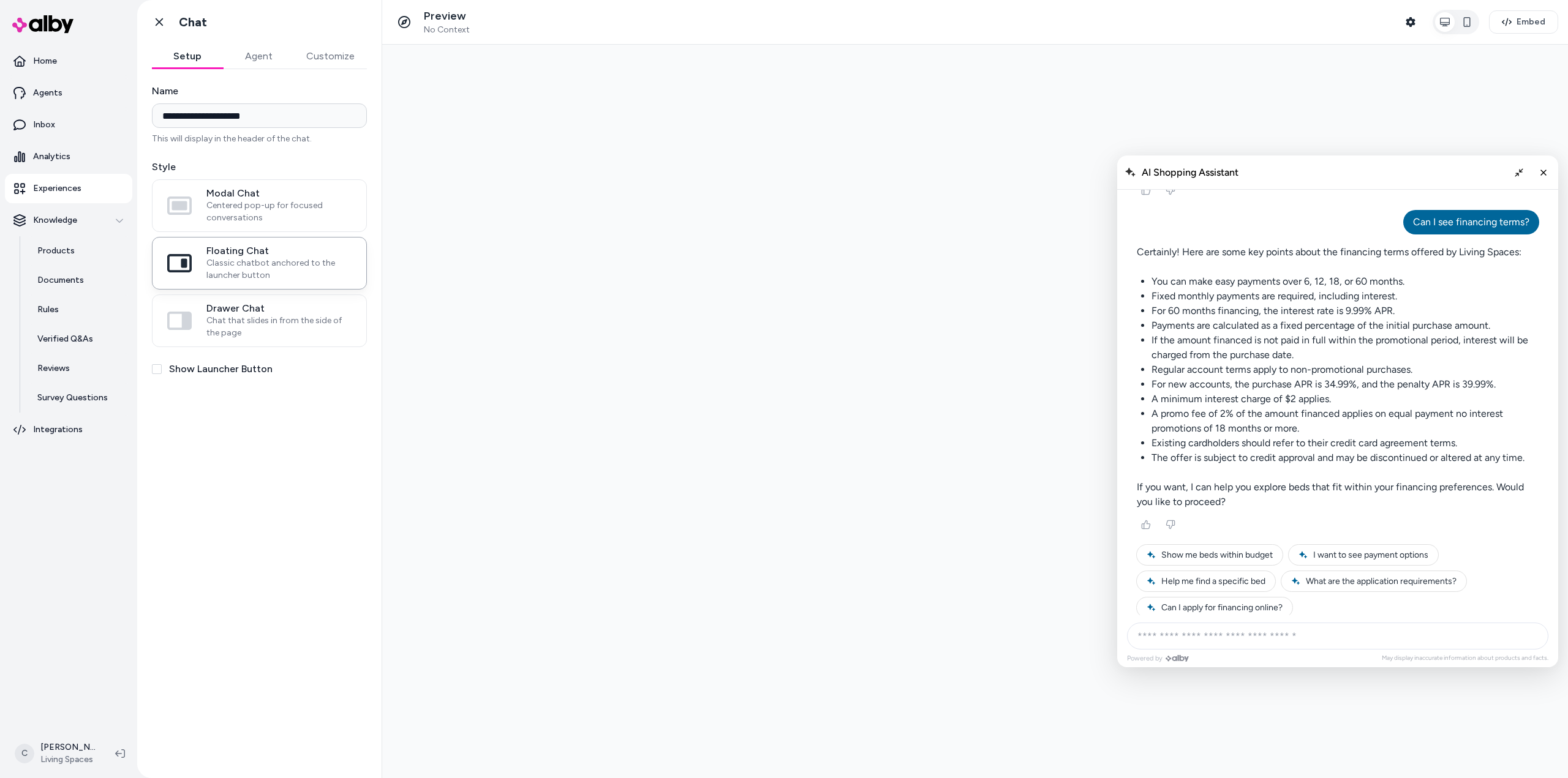
scroll to position [1801, 0]
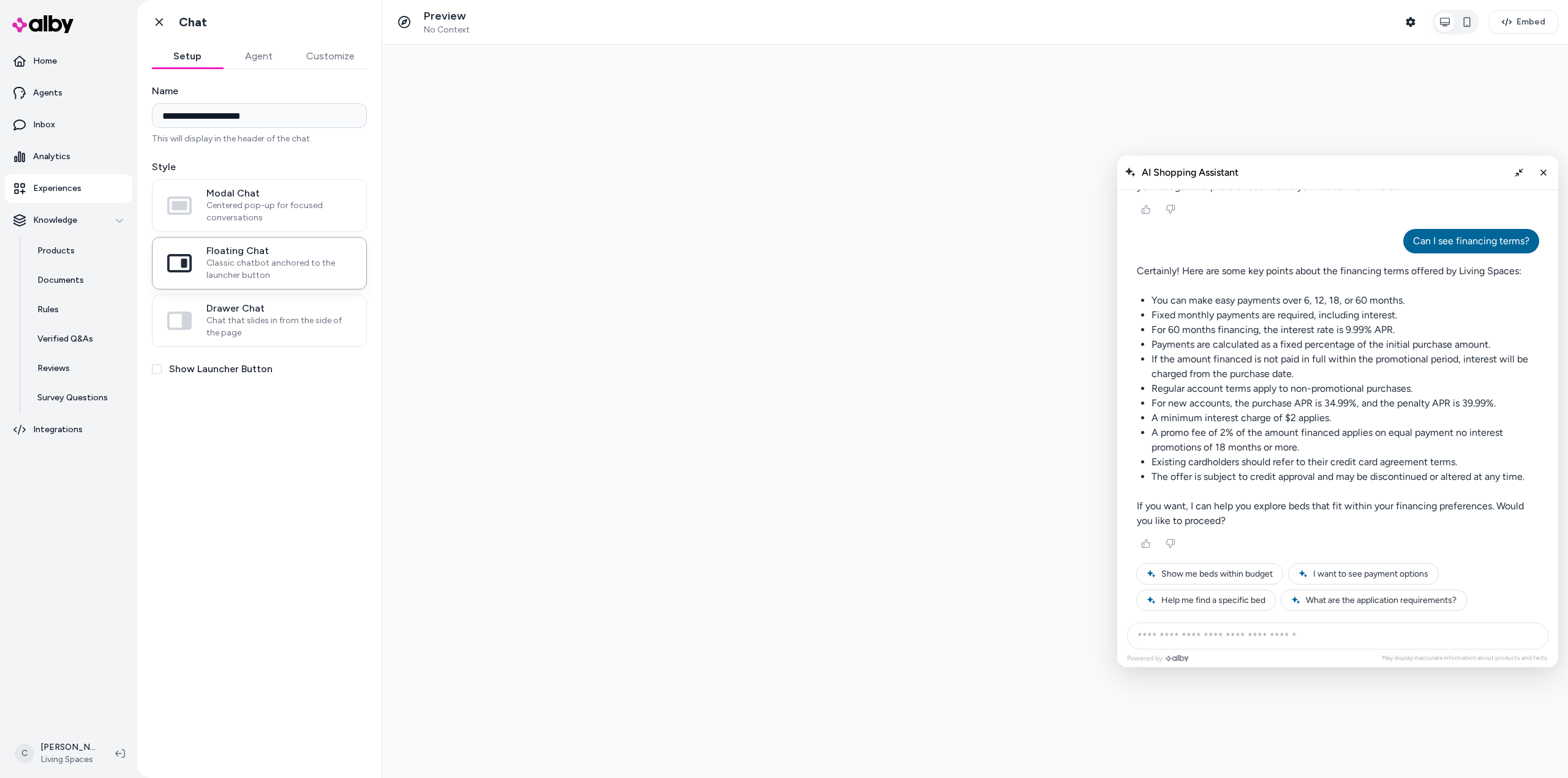
drag, startPoint x: 1413, startPoint y: 272, endPoint x: 1494, endPoint y: 280, distance: 81.4
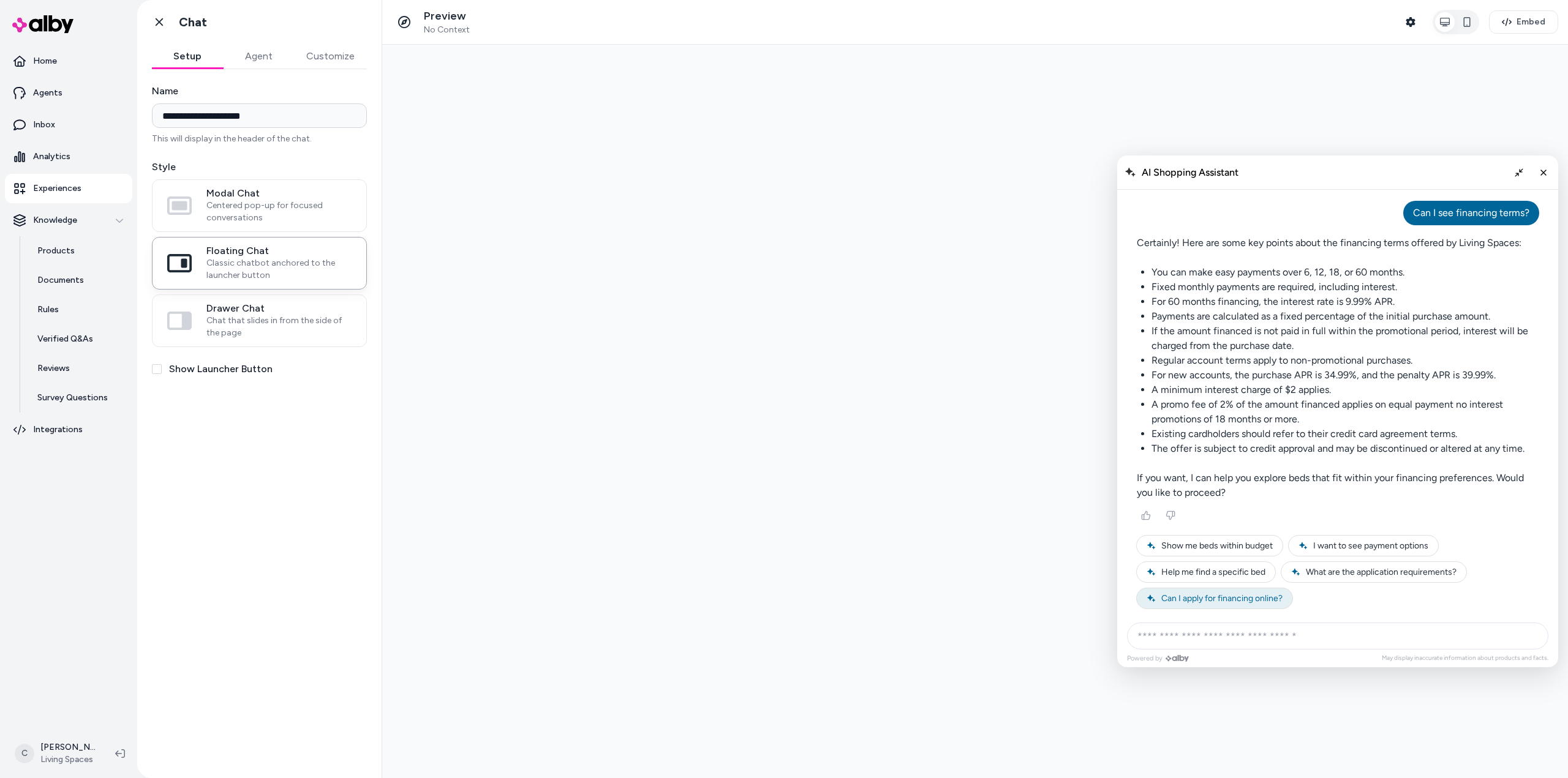
scroll to position [1862, 0]
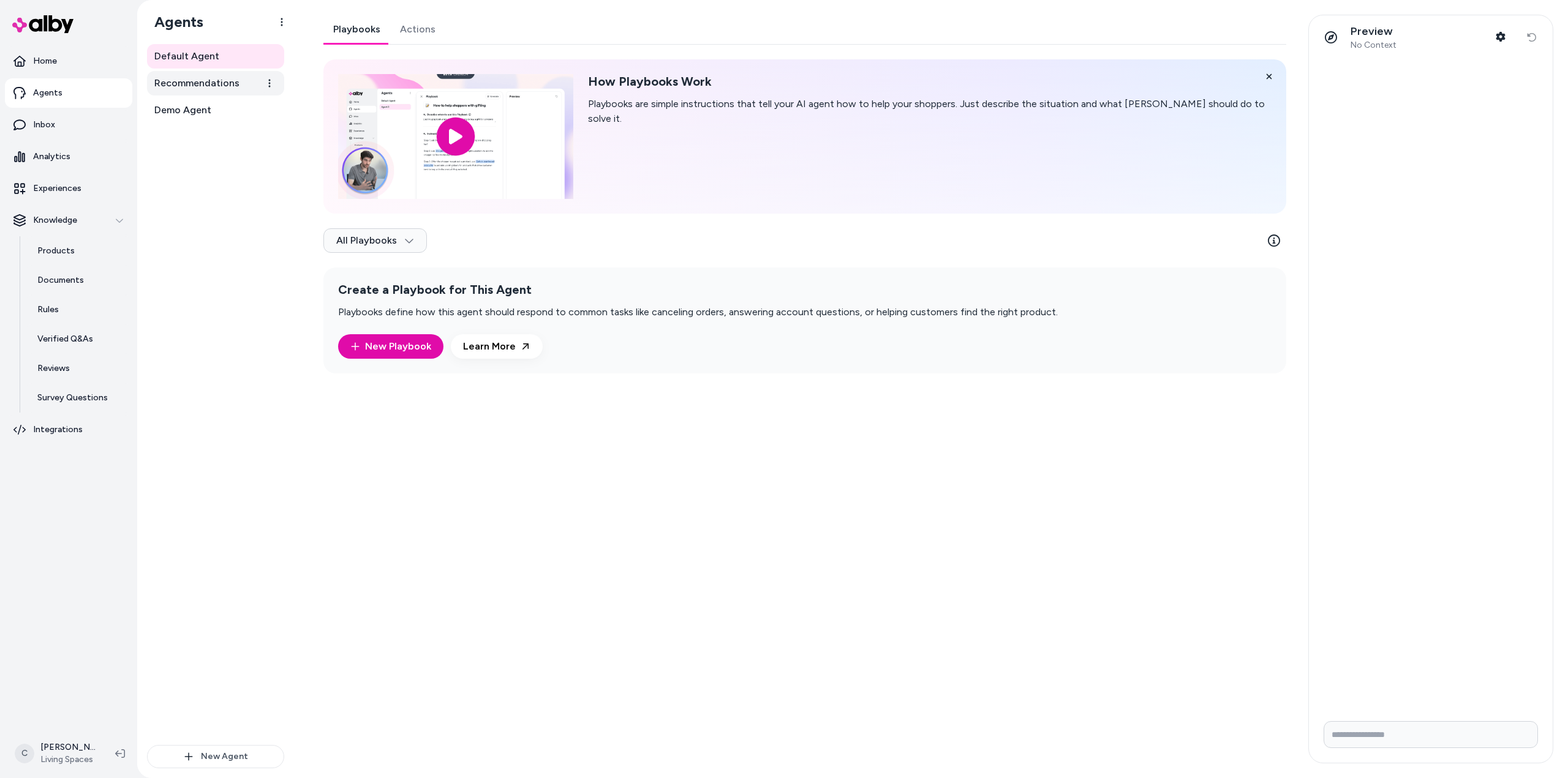
click at [220, 73] on link "Recommendations" at bounding box center [215, 83] width 137 height 25
click at [433, 27] on link "Actions" at bounding box center [418, 29] width 55 height 29
click at [364, 23] on link "Playbooks" at bounding box center [356, 29] width 67 height 29
click at [390, 347] on link "New Playbook" at bounding box center [390, 346] width 105 height 25
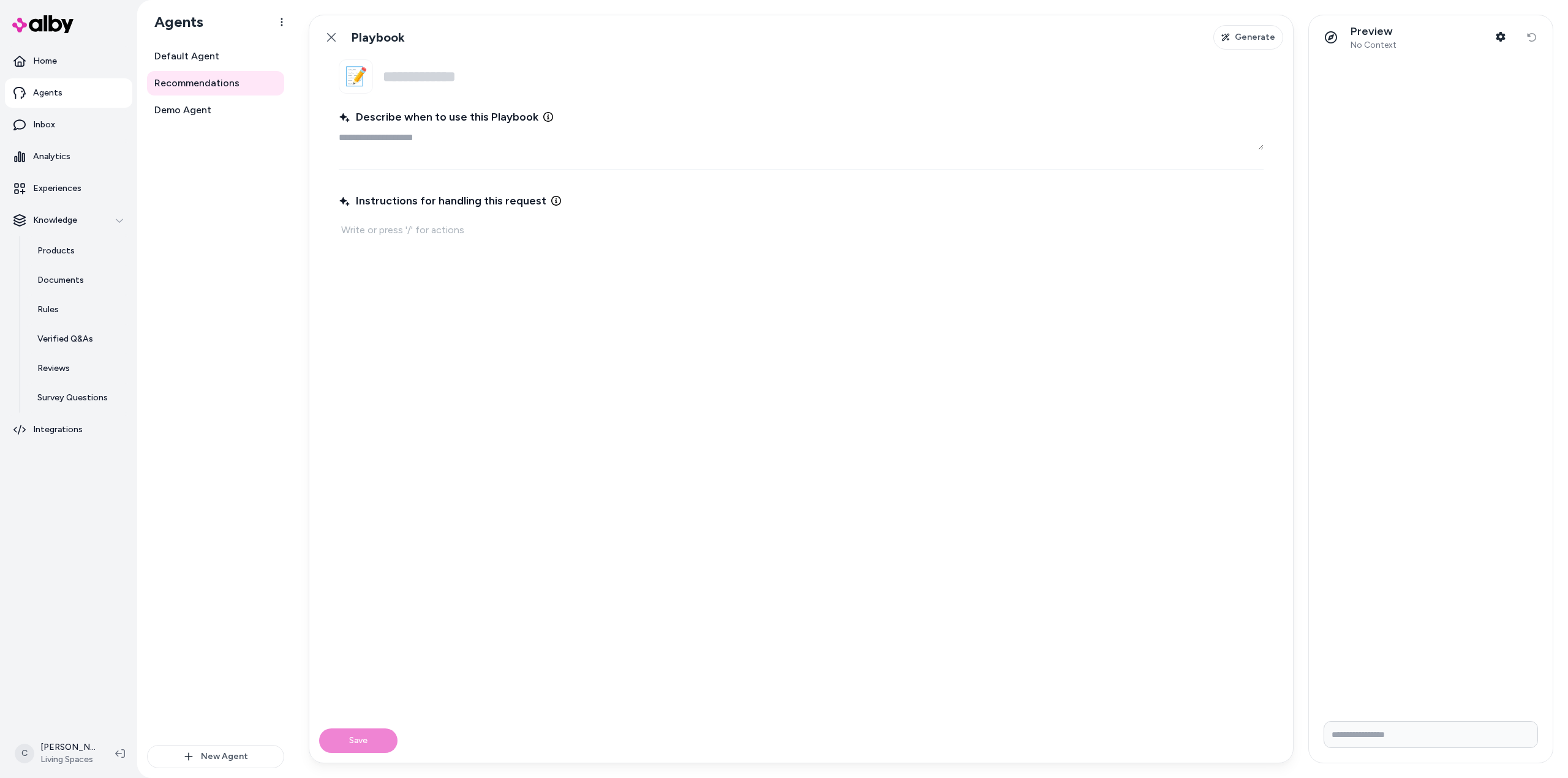
click at [461, 78] on input "Name" at bounding box center [823, 76] width 881 height 34
click at [403, 137] on textarea "Describe when to use this Playbook" at bounding box center [801, 137] width 925 height 25
click at [1234, 41] on button "Generate" at bounding box center [1248, 37] width 70 height 25
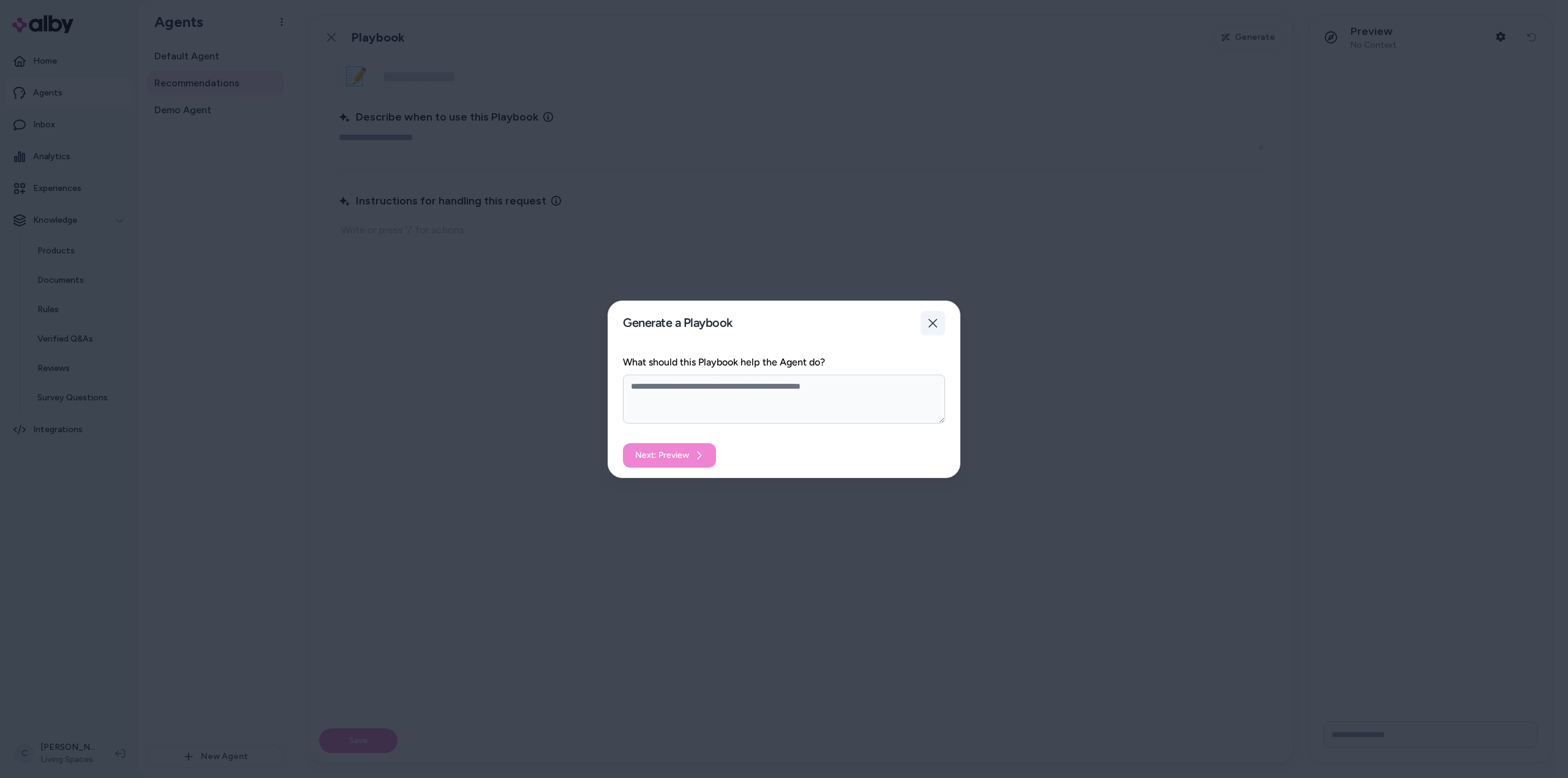
click at [942, 316] on button "Close" at bounding box center [932, 323] width 25 height 25
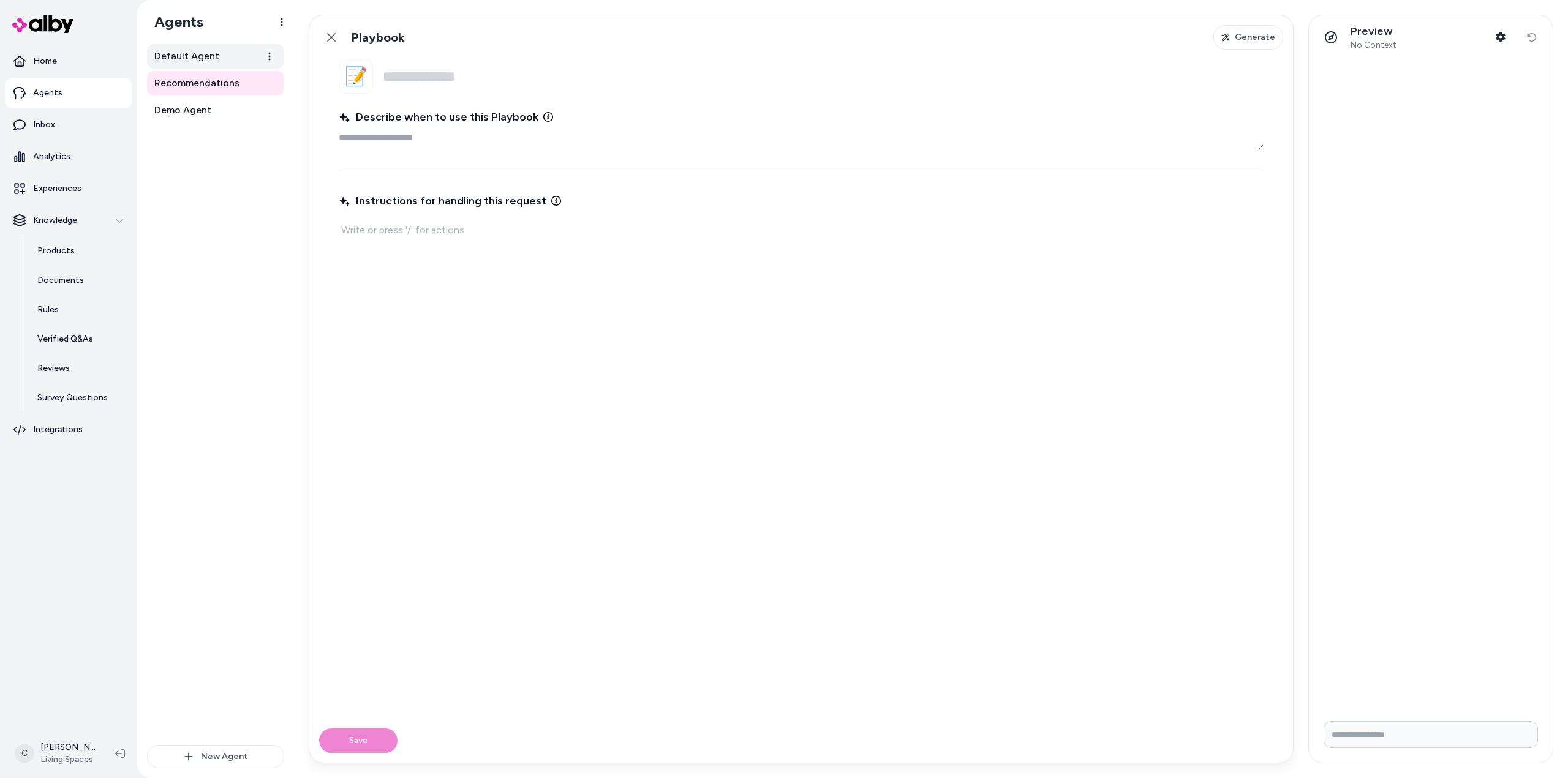
click at [214, 63] on span "Default Agent" at bounding box center [186, 56] width 65 height 15
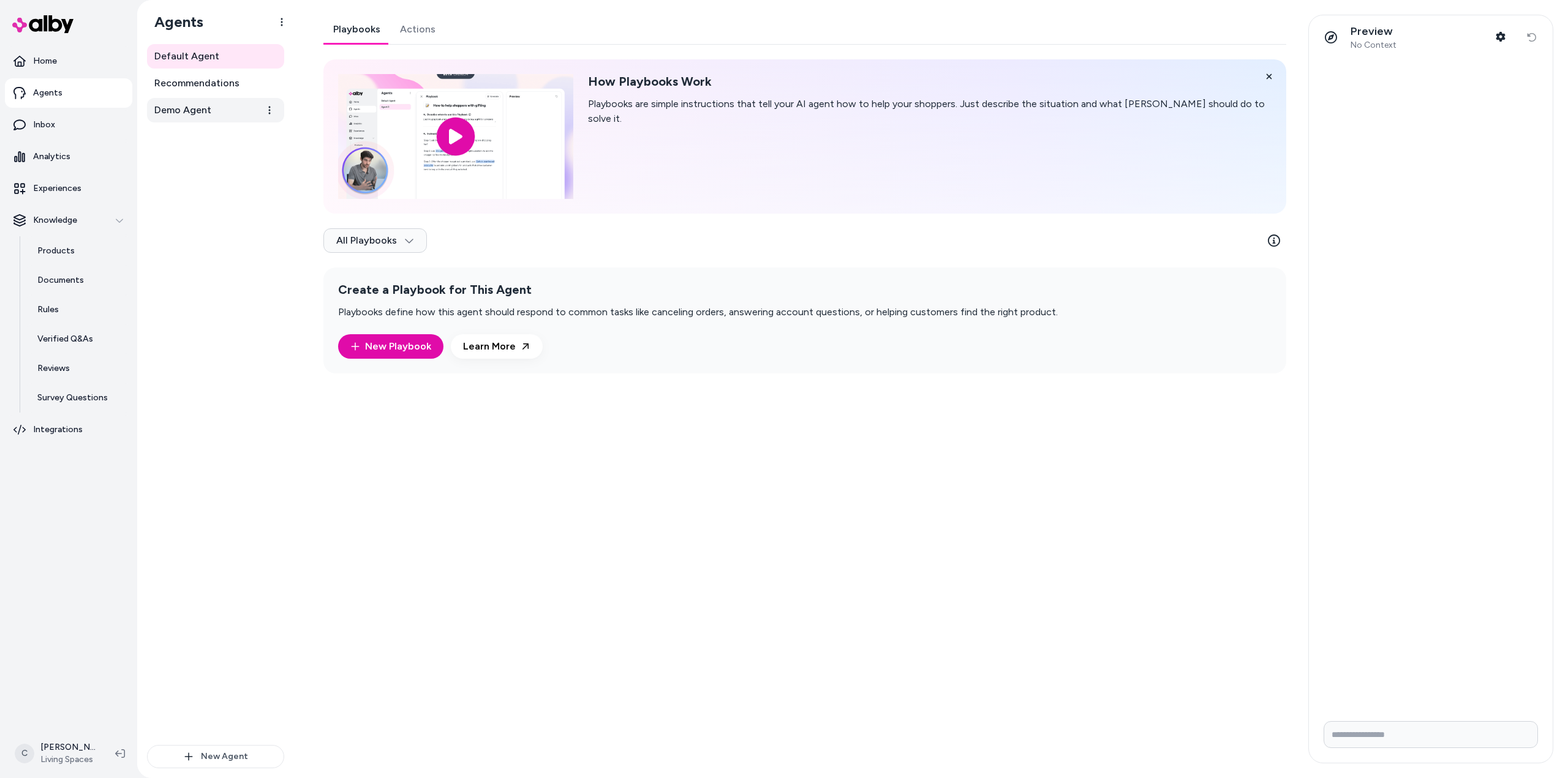
click at [223, 113] on link "Demo Agent" at bounding box center [215, 110] width 137 height 25
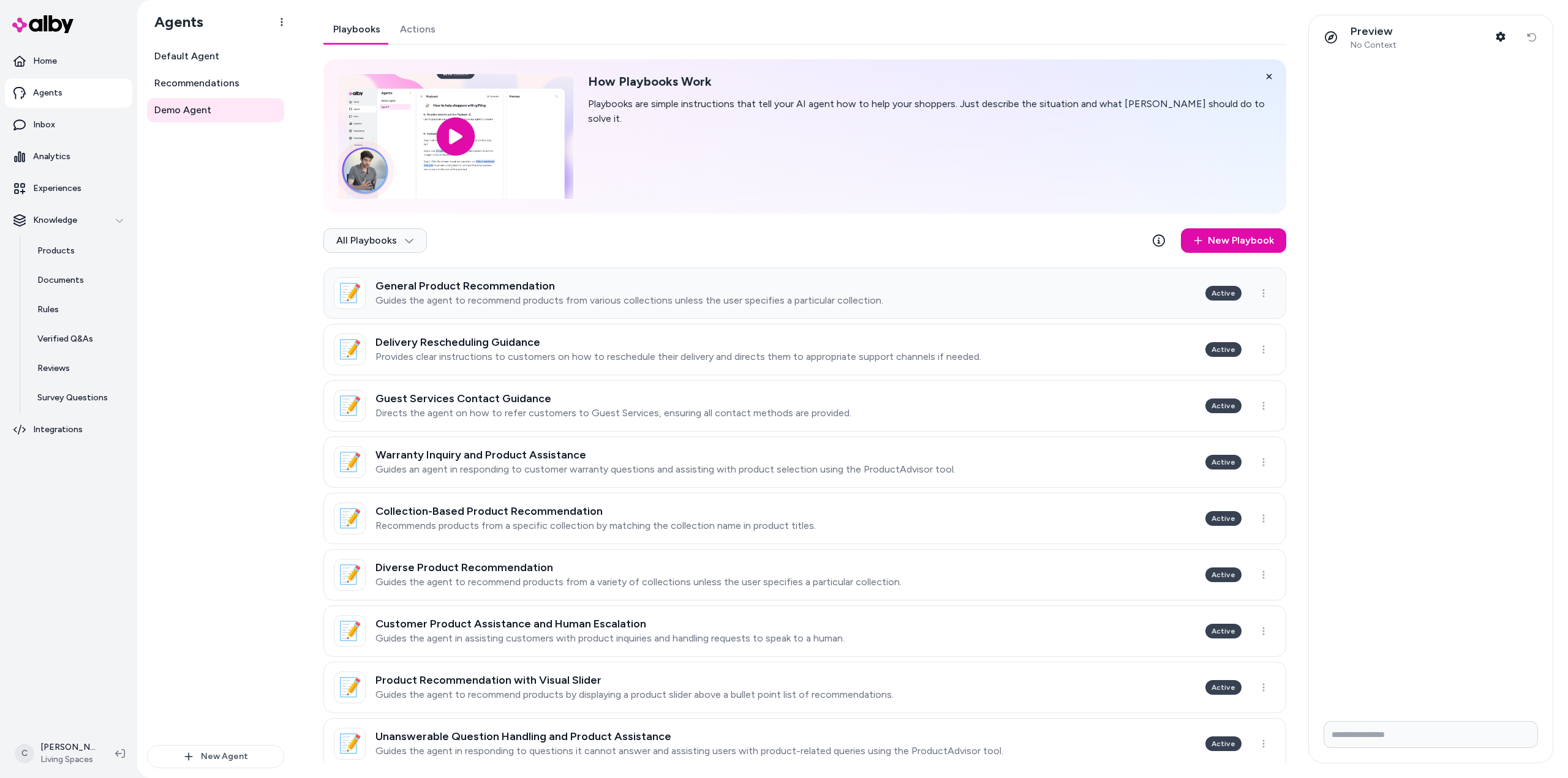
click at [711, 292] on div "General Product Recommendation Guides the agent to recommend products from vari…" at bounding box center [630, 292] width 508 height 27
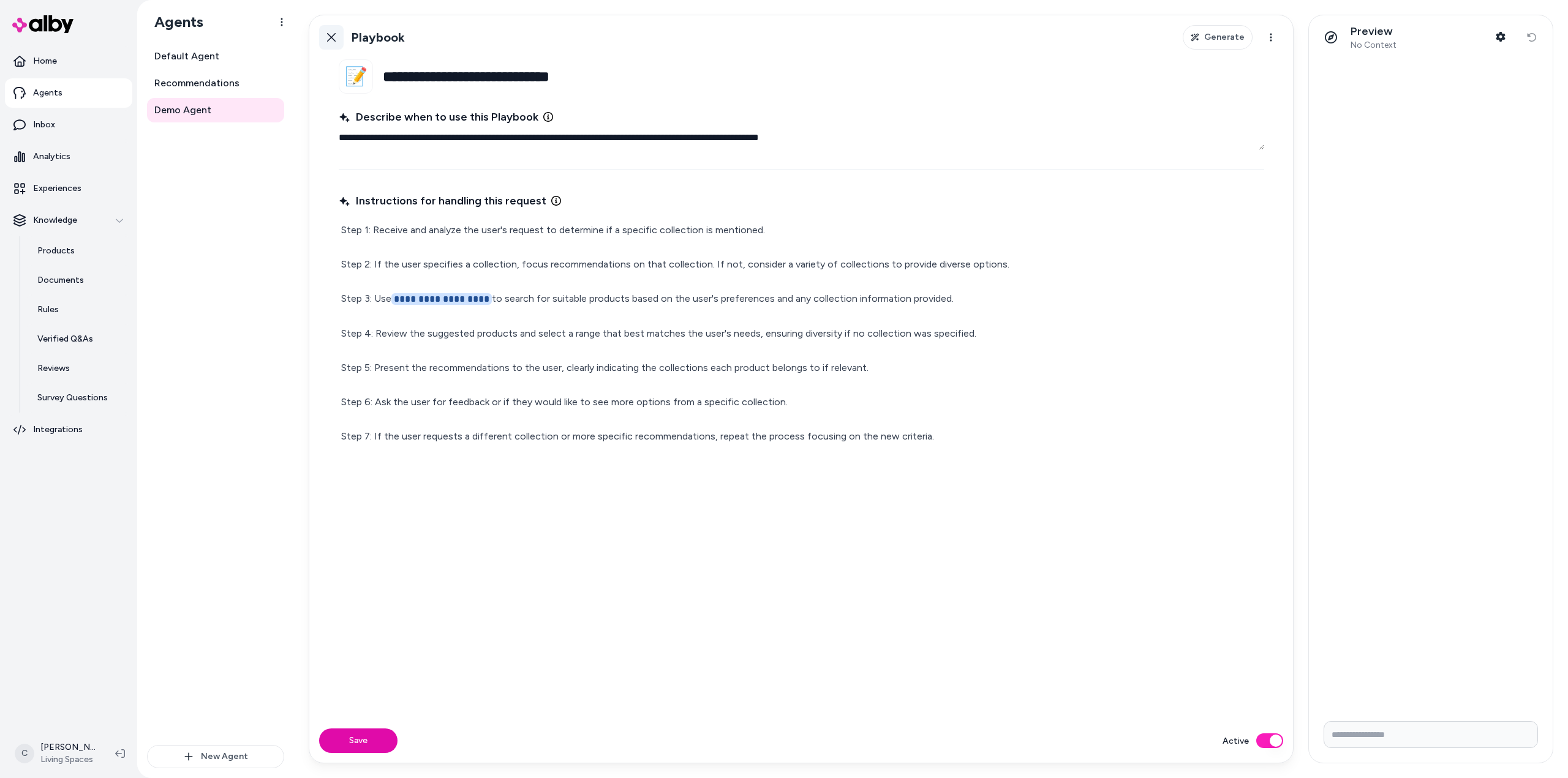
click at [323, 36] on link "Back" at bounding box center [331, 37] width 25 height 25
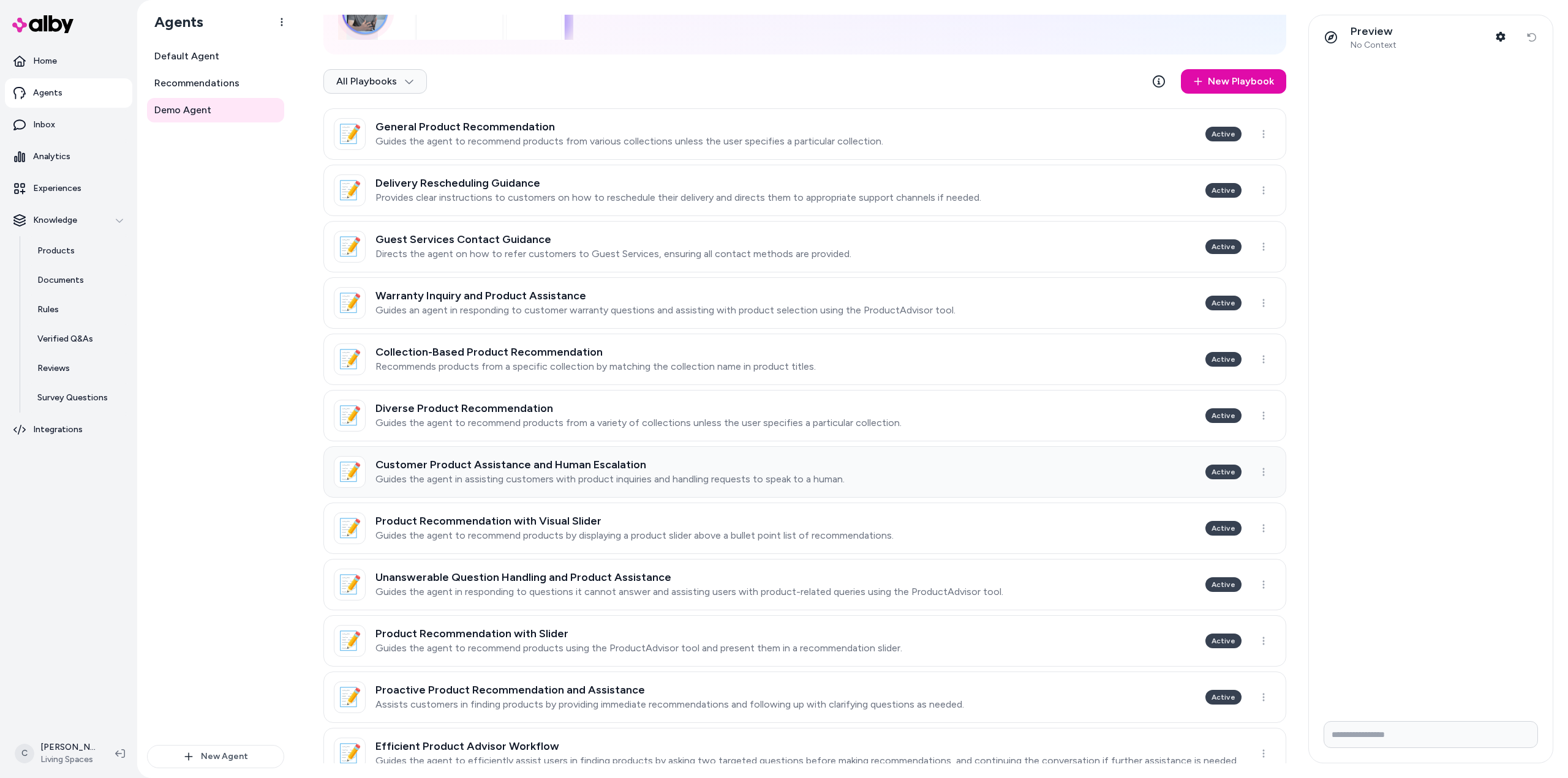
scroll to position [189, 0]
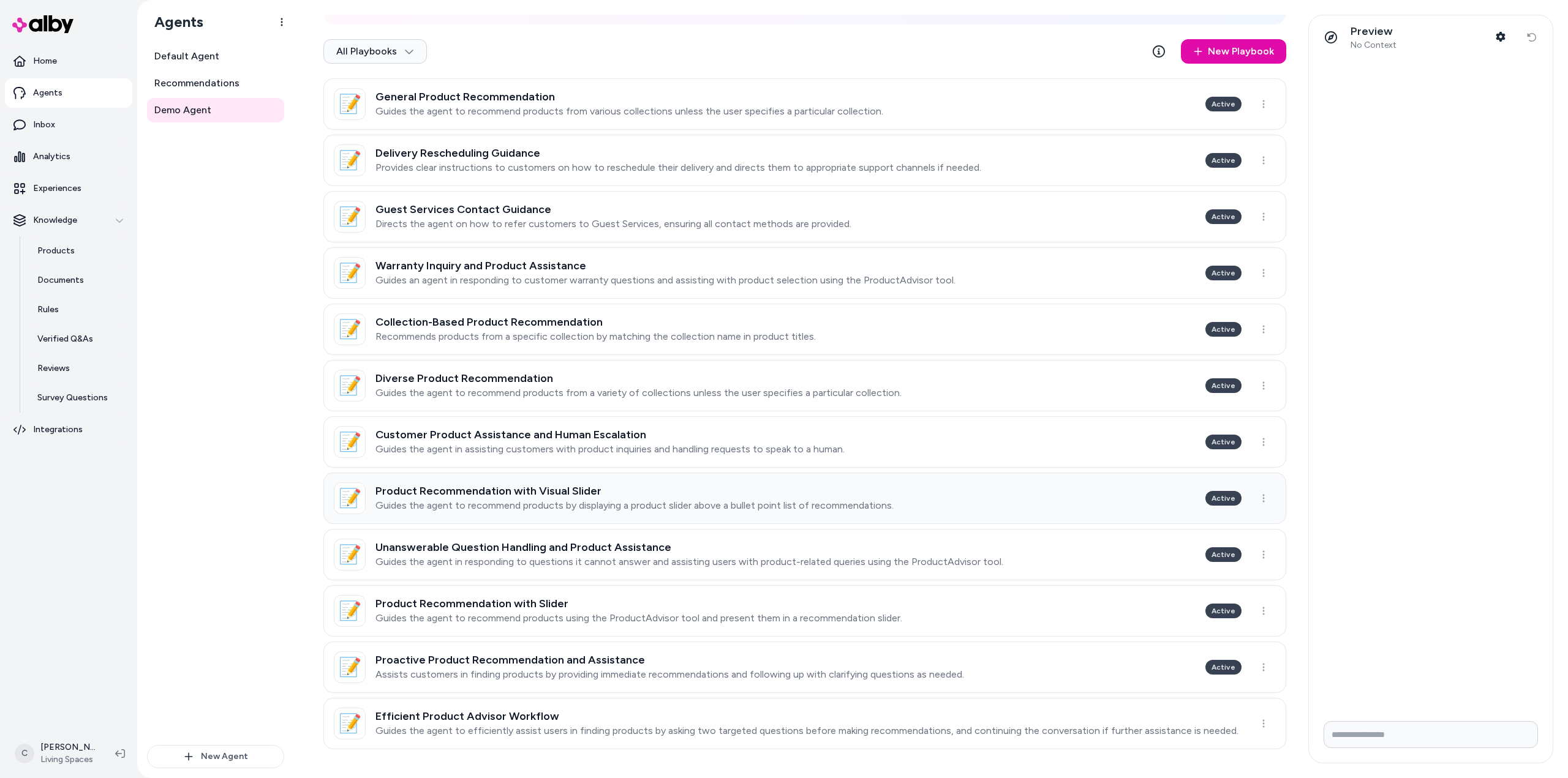
click at [602, 500] on p "Guides the agent to recommend products by displaying a product slider above a b…" at bounding box center [634, 505] width 518 height 12
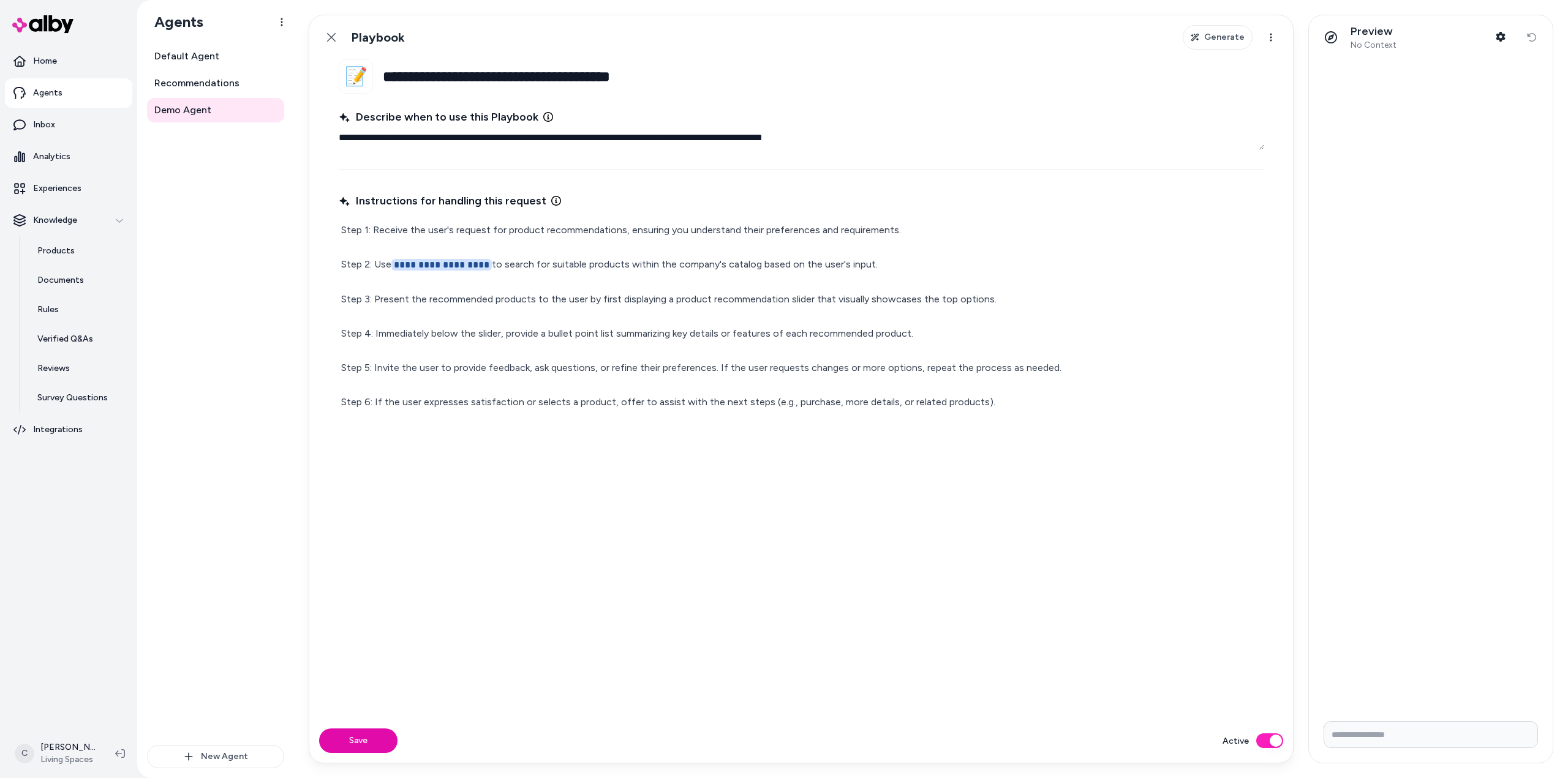
click at [616, 402] on p "**********" at bounding box center [801, 316] width 920 height 189
click at [214, 105] on link "Demo Agent" at bounding box center [215, 110] width 137 height 25
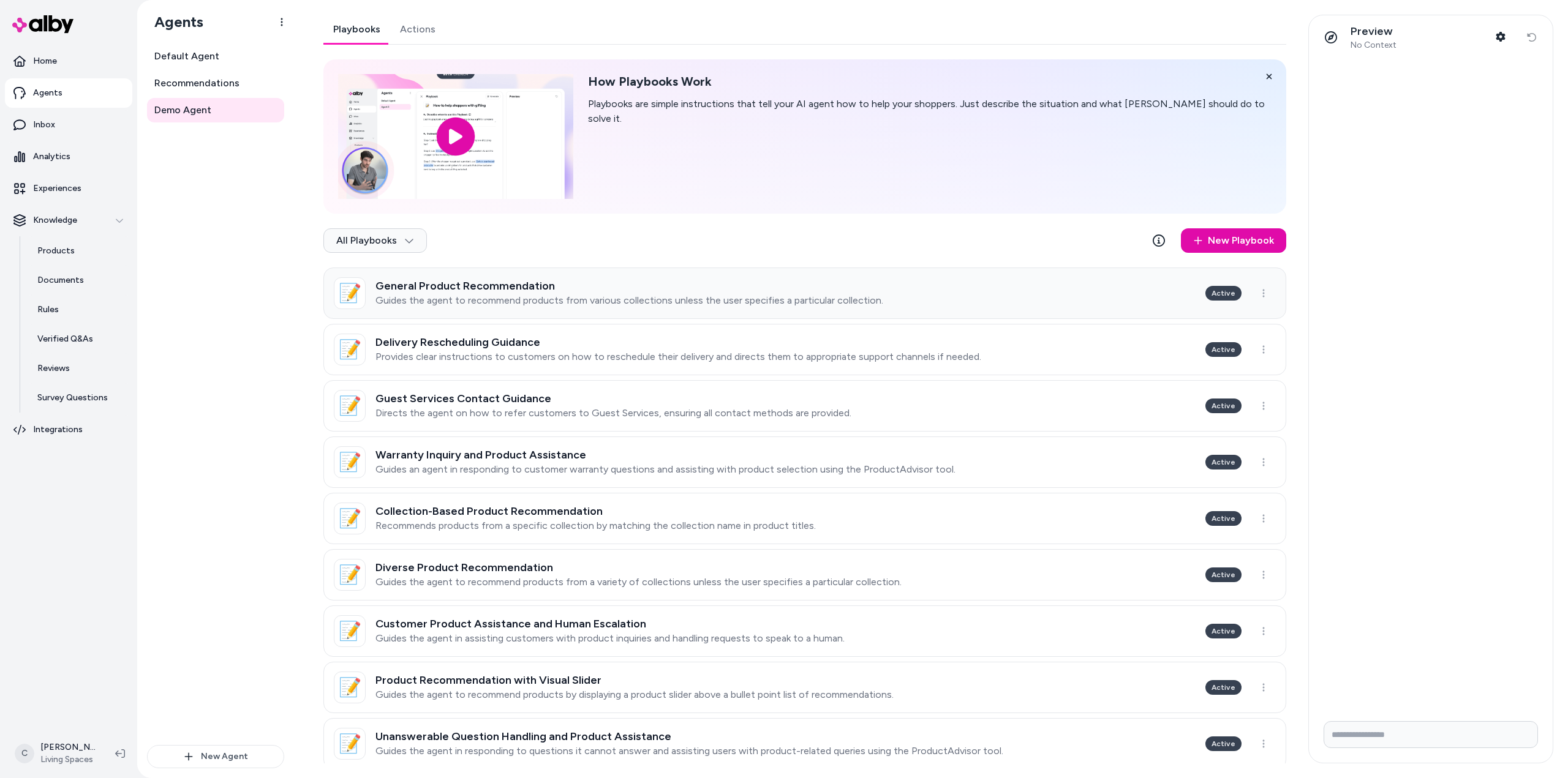
click at [468, 294] on p "Guides the agent to recommend products from various collections unless the user…" at bounding box center [630, 300] width 508 height 12
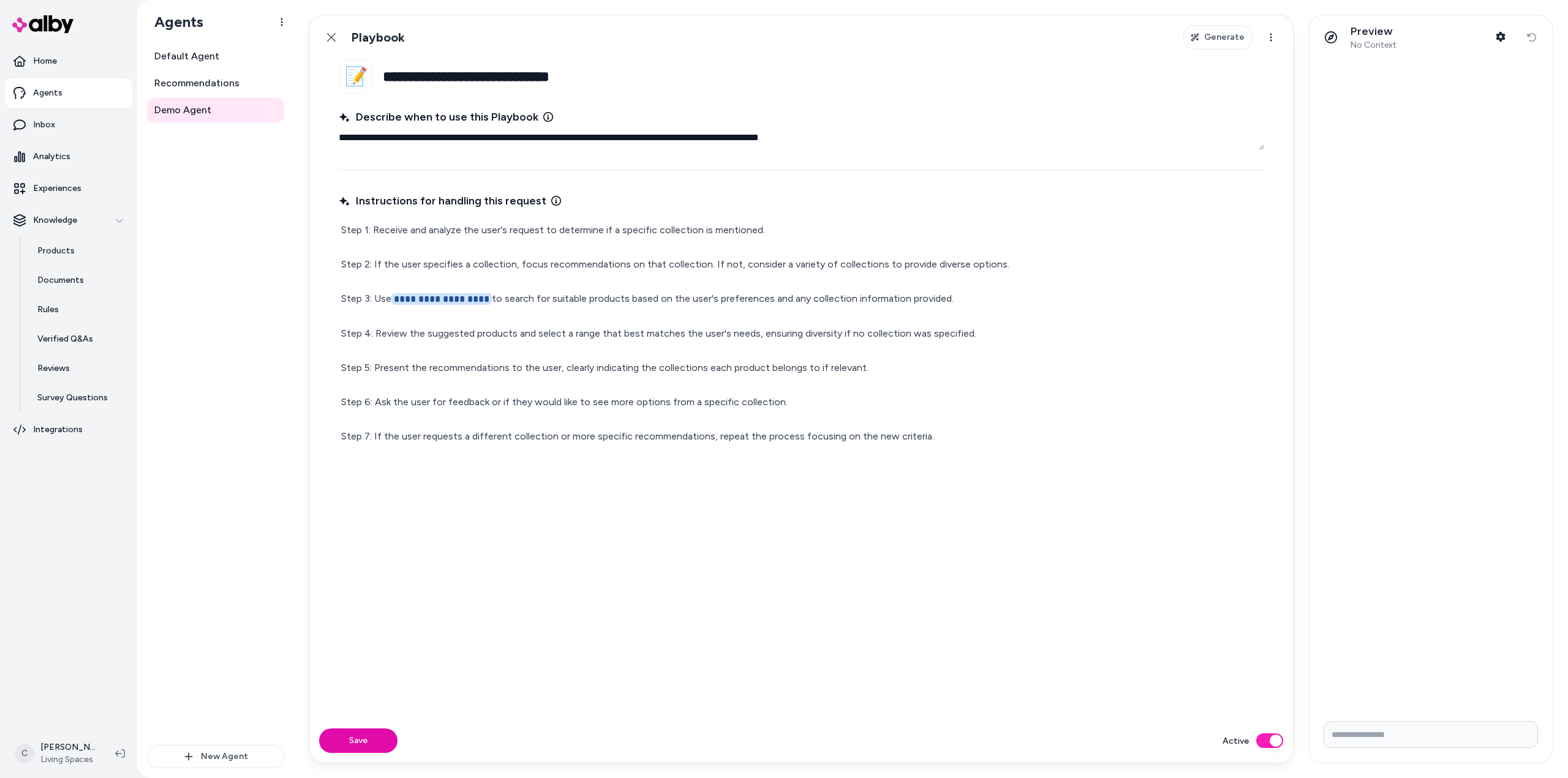
click at [425, 235] on p "**********" at bounding box center [801, 334] width 920 height 224
click at [468, 298] on span "**********" at bounding box center [442, 299] width 101 height 12
click at [203, 106] on span "Demo Agent" at bounding box center [182, 110] width 57 height 15
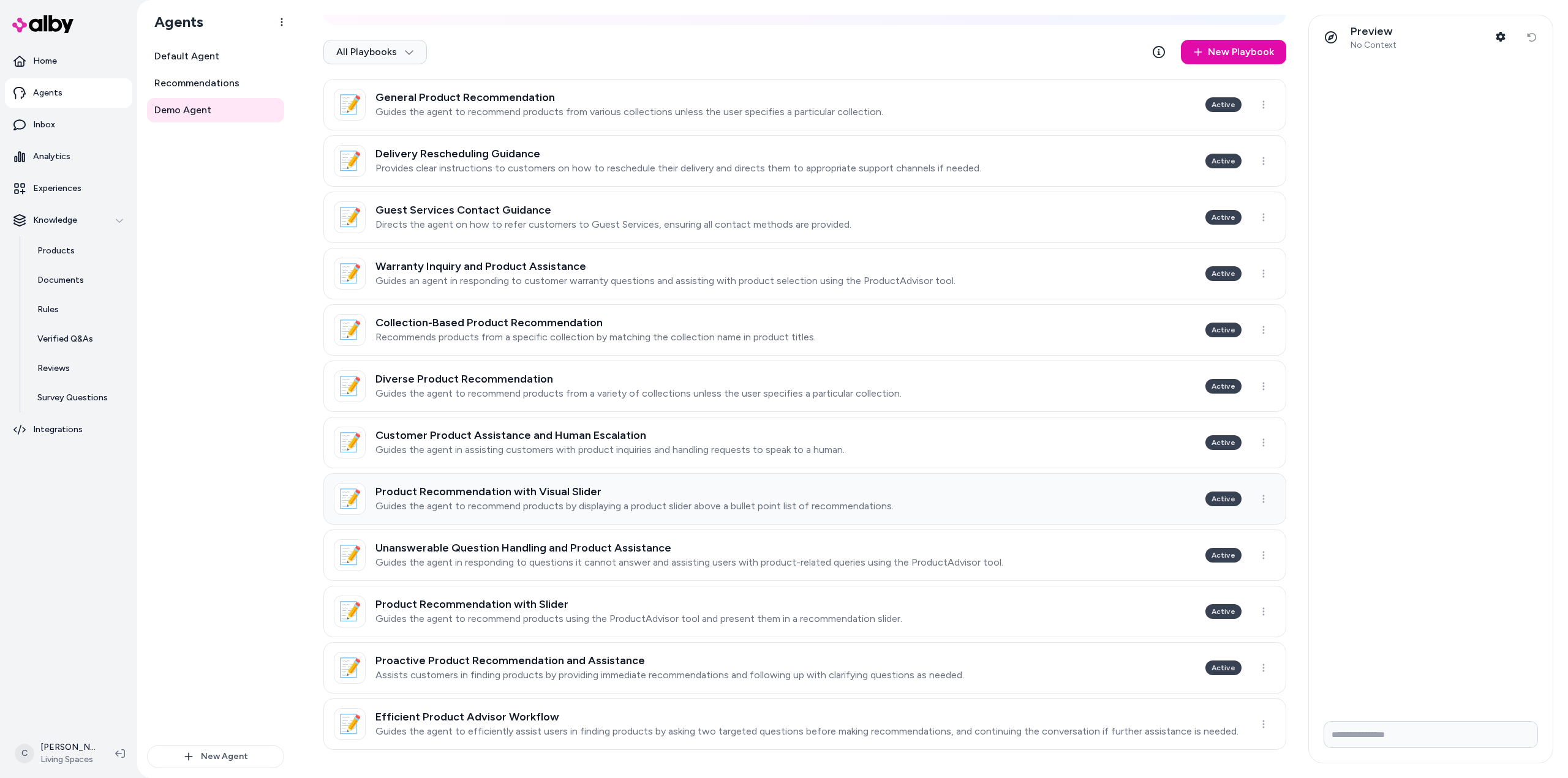
scroll to position [189, 0]
click at [737, 673] on p "Assists customers in finding products by providing immediate recommendations an…" at bounding box center [670, 674] width 588 height 12
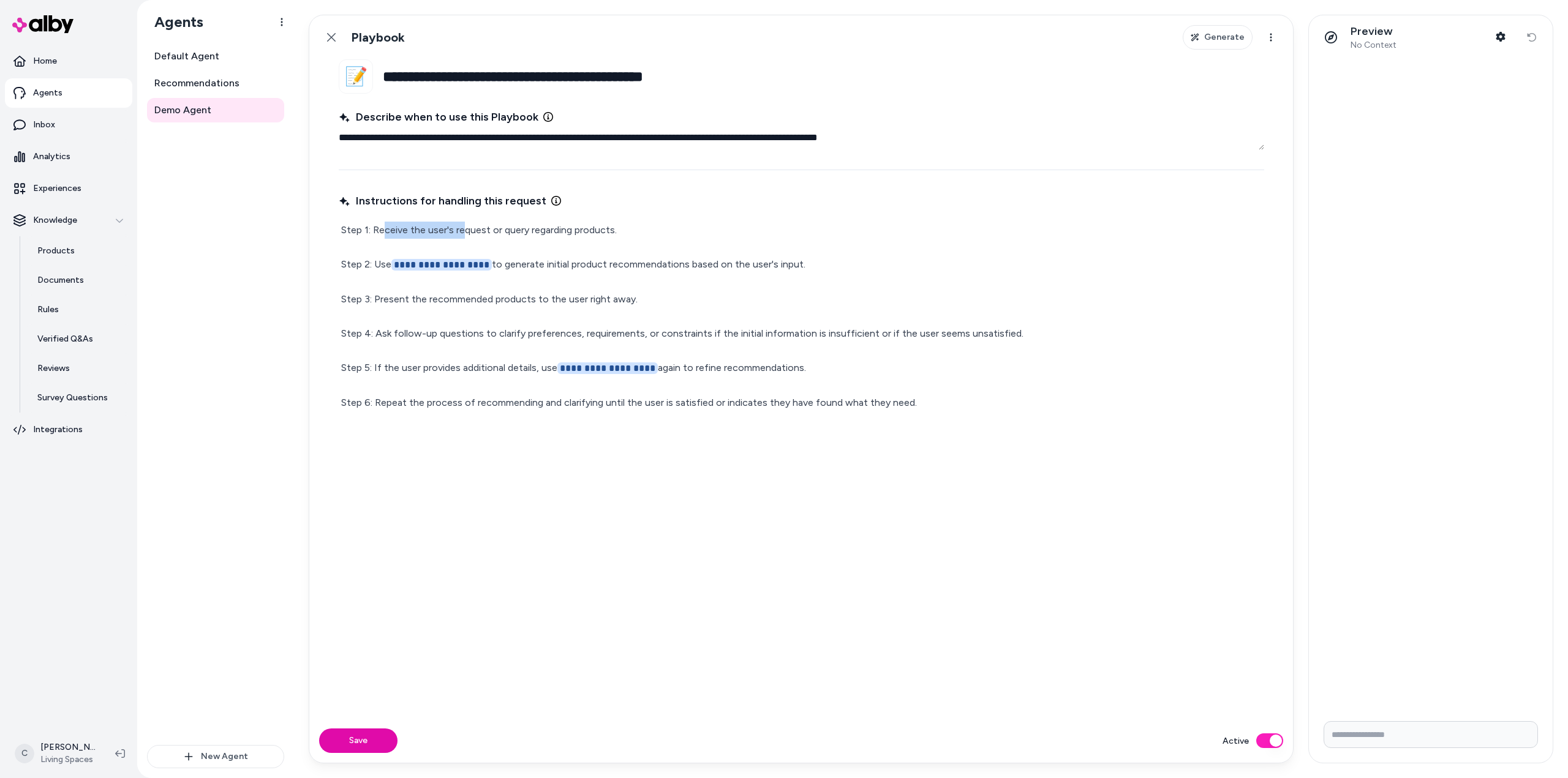
drag, startPoint x: 387, startPoint y: 232, endPoint x: 471, endPoint y: 234, distance: 84.0
click at [470, 234] on p "**********" at bounding box center [801, 316] width 920 height 190
click at [592, 260] on p "**********" at bounding box center [801, 316] width 920 height 190
drag, startPoint x: 817, startPoint y: 272, endPoint x: 625, endPoint y: 265, distance: 192.1
click at [625, 265] on p "**********" at bounding box center [801, 316] width 920 height 190
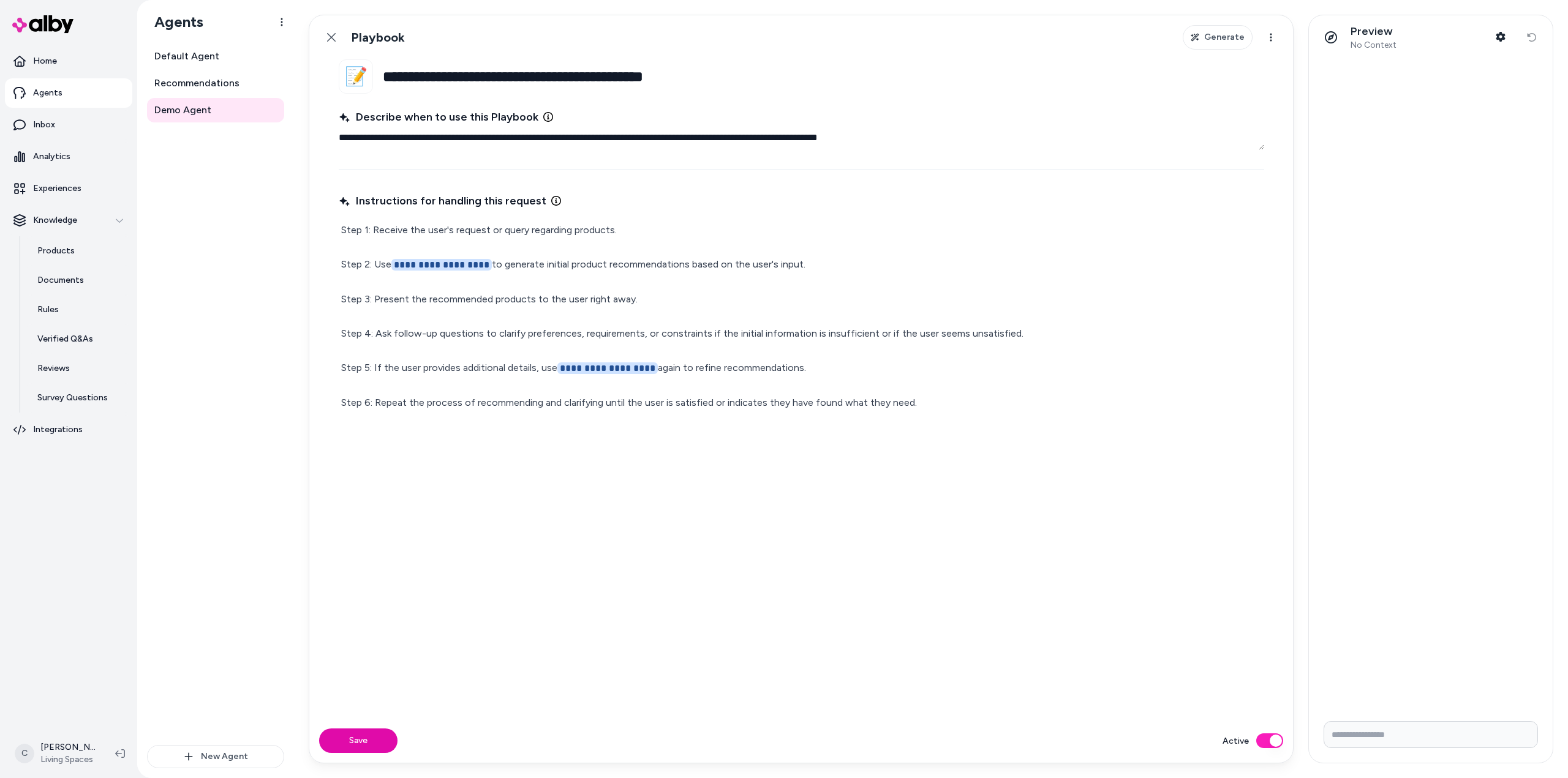
click at [659, 295] on p "**********" at bounding box center [801, 316] width 920 height 190
drag, startPoint x: 652, startPoint y: 301, endPoint x: 466, endPoint y: 296, distance: 186.1
click at [466, 296] on p "**********" at bounding box center [801, 316] width 920 height 190
click at [501, 322] on p "**********" at bounding box center [801, 316] width 920 height 190
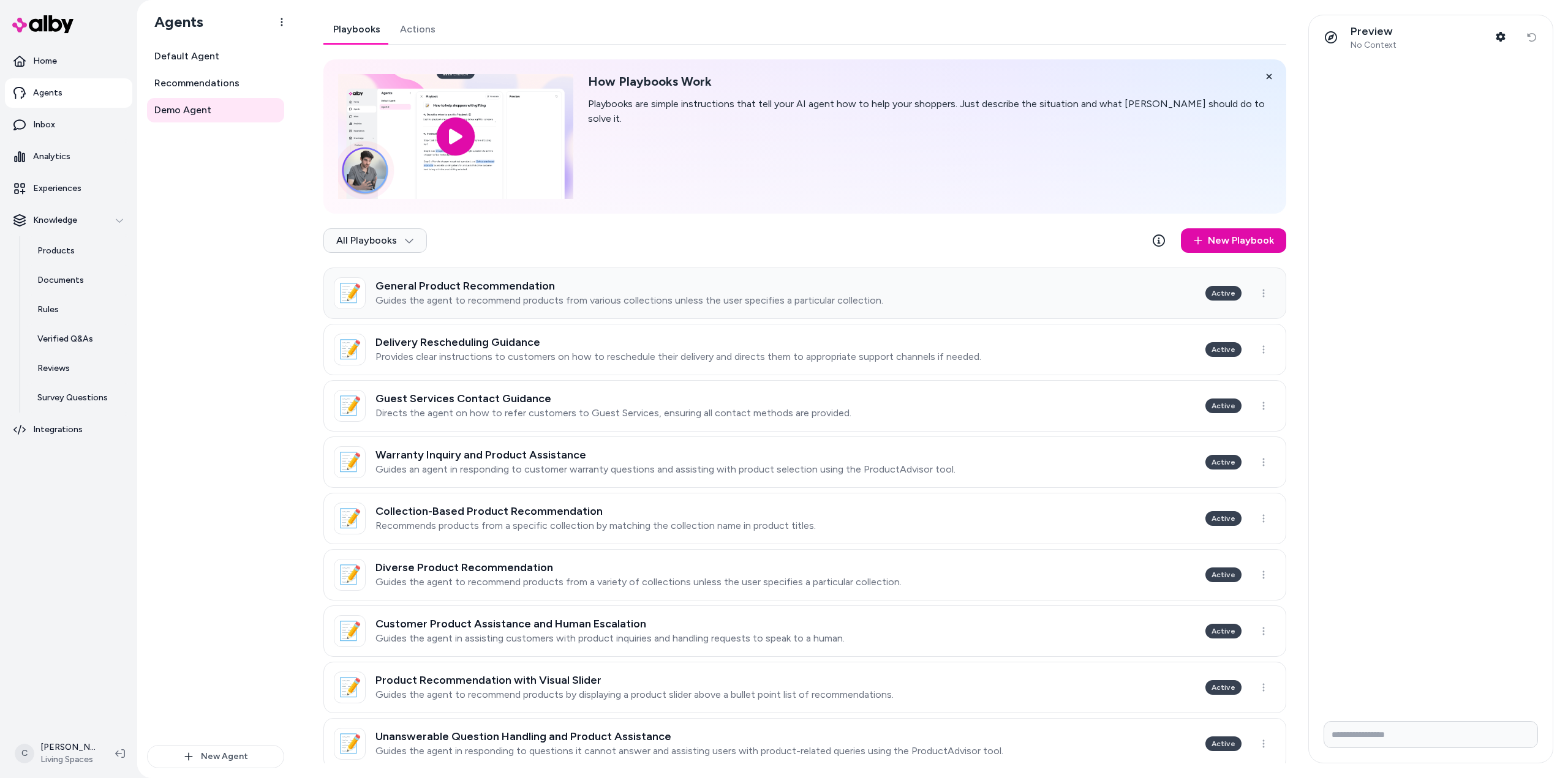
click at [962, 281] on link "📝 General Product Recommendation Guides the agent to recommend products from va…" at bounding box center [805, 293] width 962 height 51
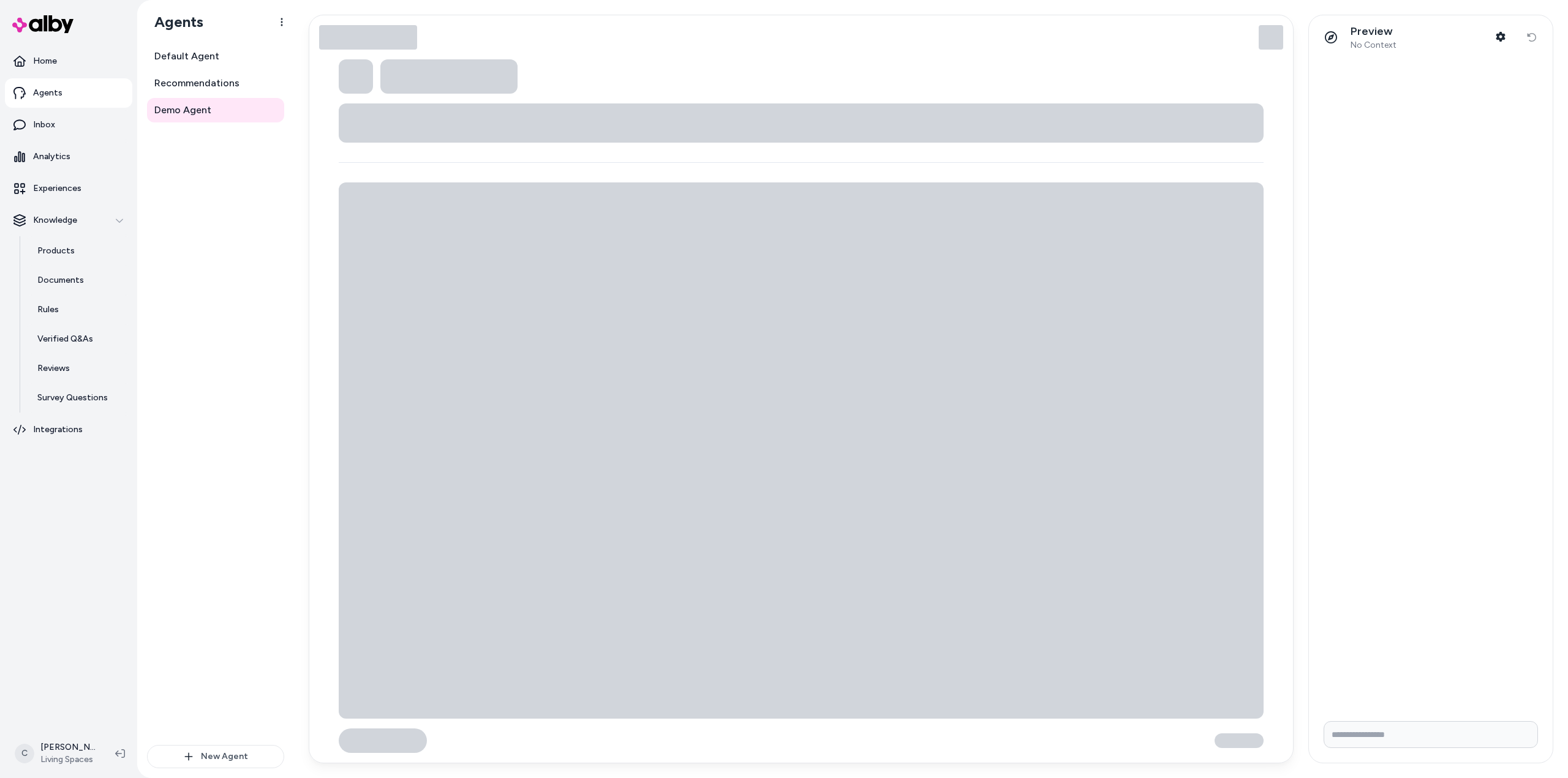
type textarea "*"
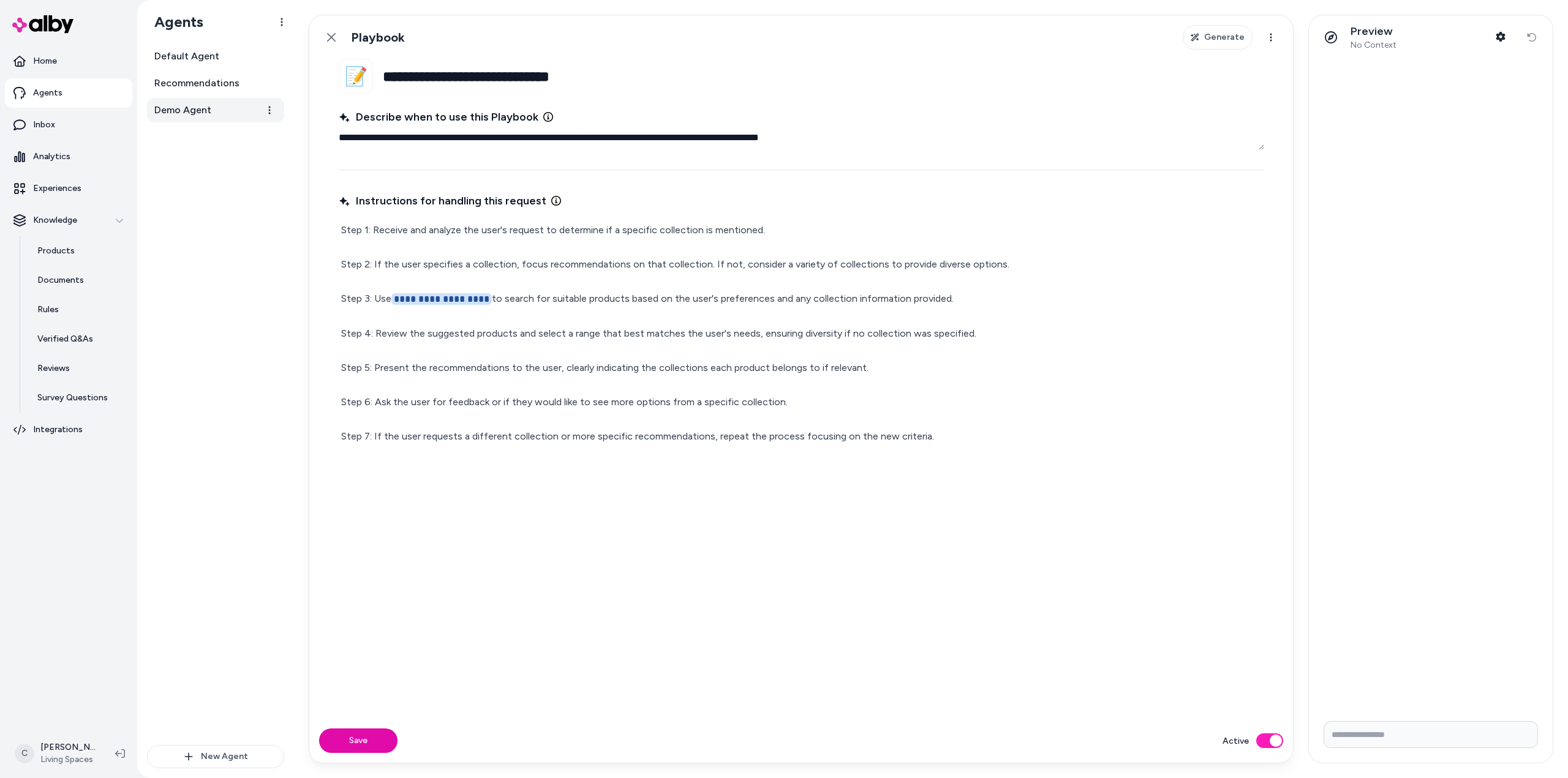
click at [245, 112] on link "Demo Agent" at bounding box center [215, 110] width 137 height 25
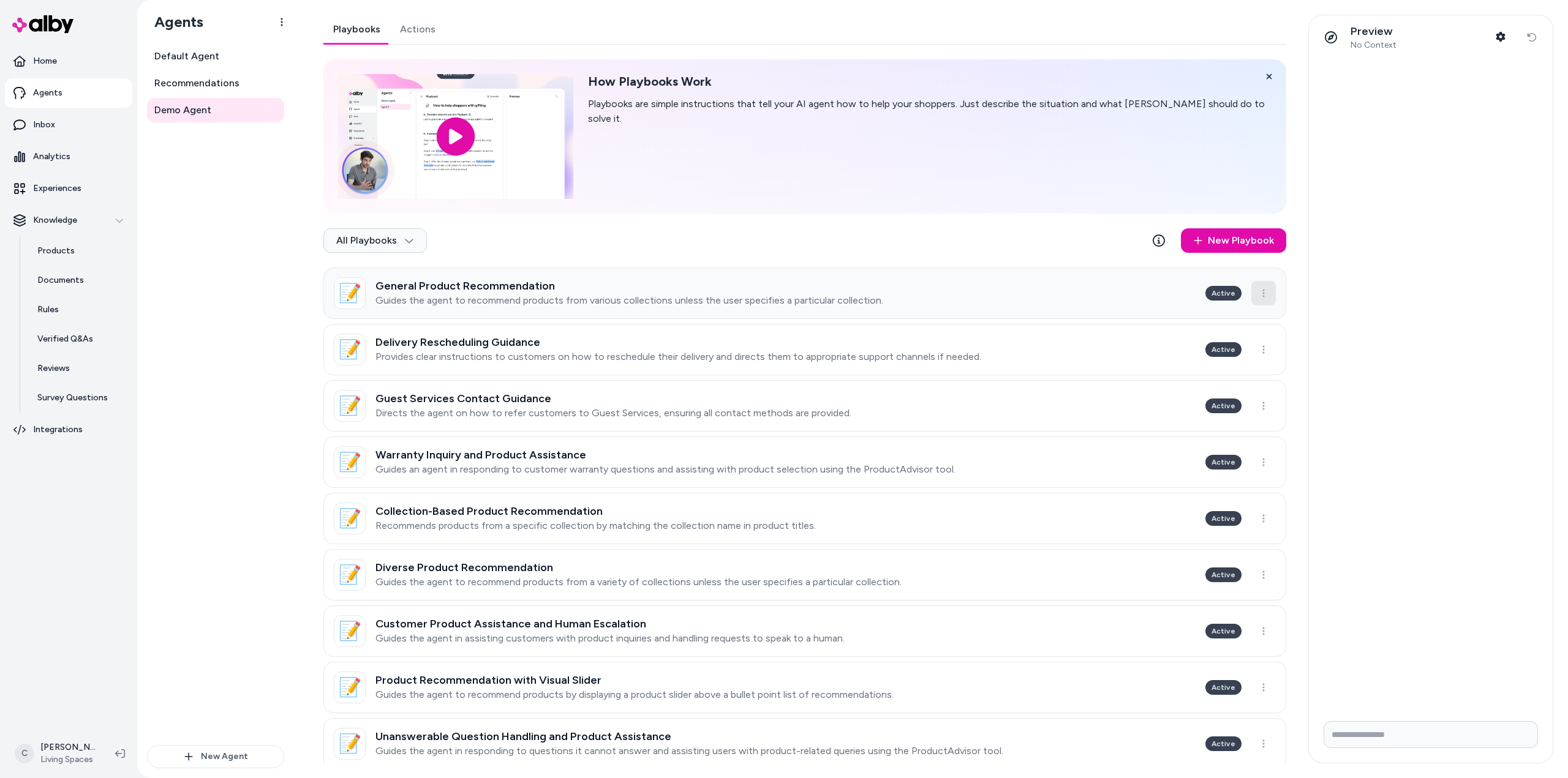
click at [1259, 294] on html "Home Agents Inbox Analytics Experiences Knowledge Products Documents Rules Veri…" at bounding box center [784, 389] width 1568 height 778
click at [927, 312] on html "Home Agents Inbox Analytics Experiences Knowledge Products Documents Rules Veri…" at bounding box center [784, 389] width 1568 height 778
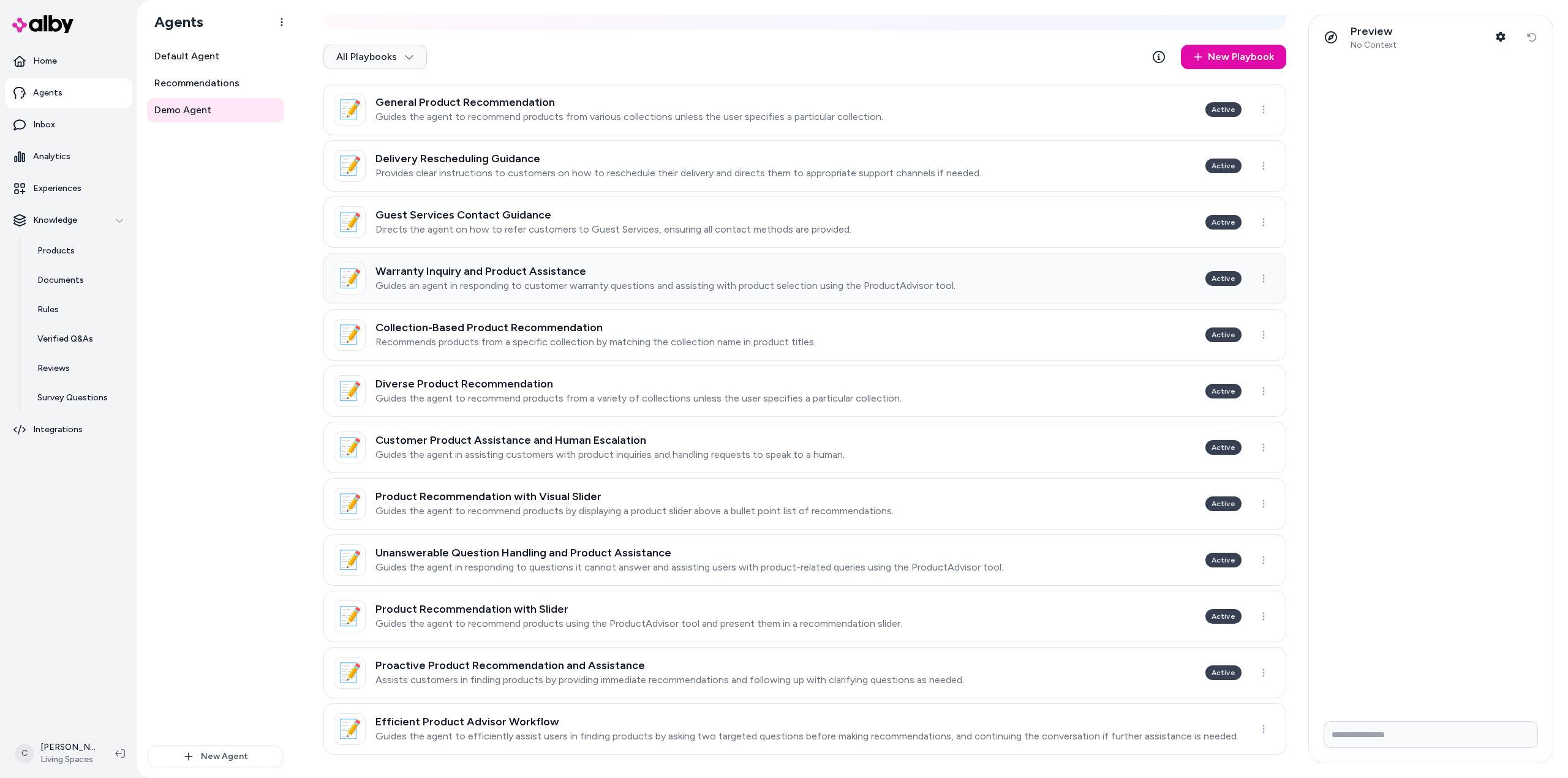
scroll to position [189, 0]
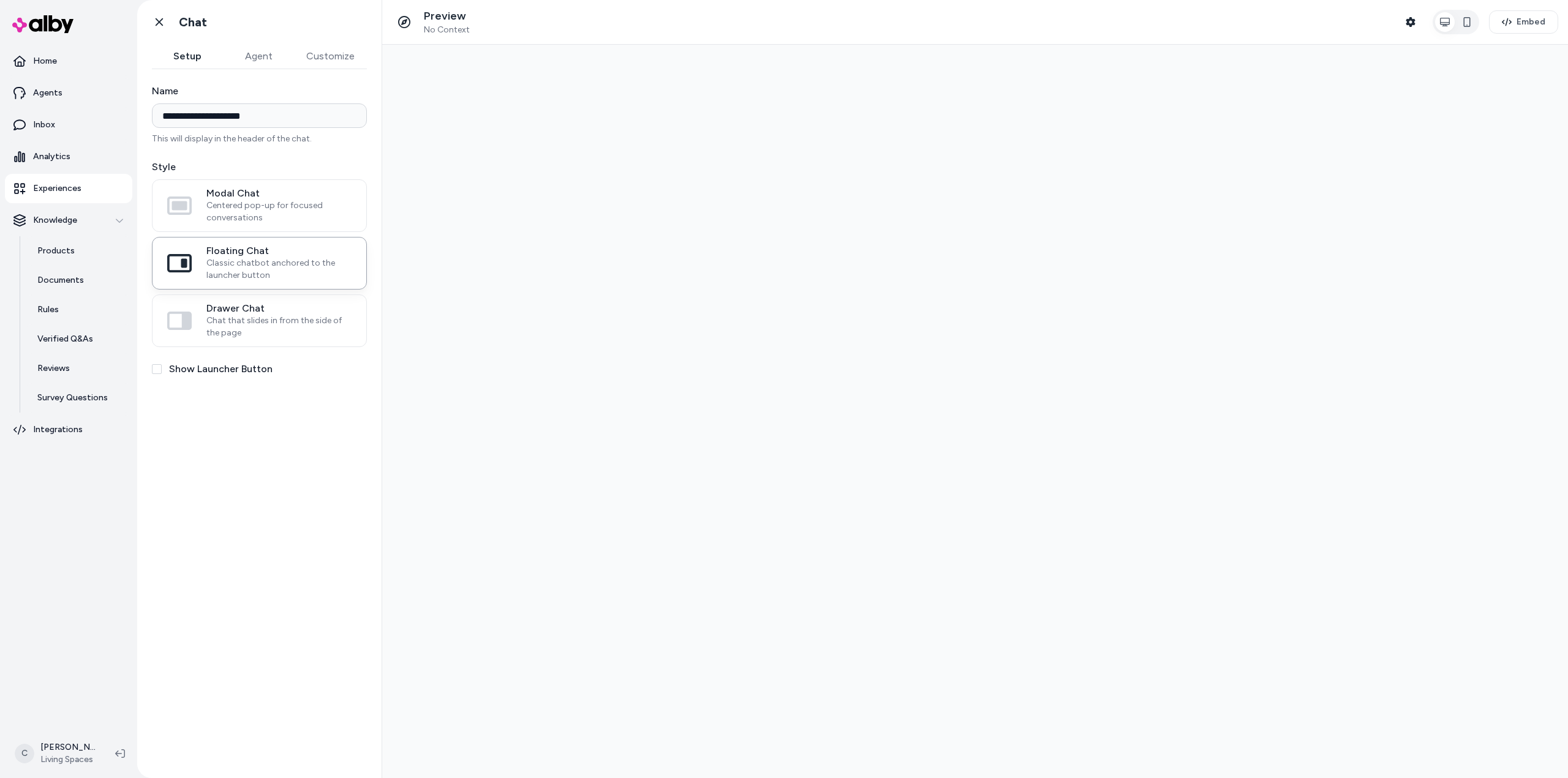
type input "**********"
click at [1433, 581] on input "AI Shopping Assistant" at bounding box center [1435, 571] width 225 height 27
click at [1423, 577] on input "AI Shopping Assistant" at bounding box center [1435, 571] width 225 height 27
click at [1517, 231] on icon "Expand chat" at bounding box center [1519, 229] width 9 height 9
click at [1185, 638] on input "AI Shopping Assistant" at bounding box center [1338, 636] width 422 height 27
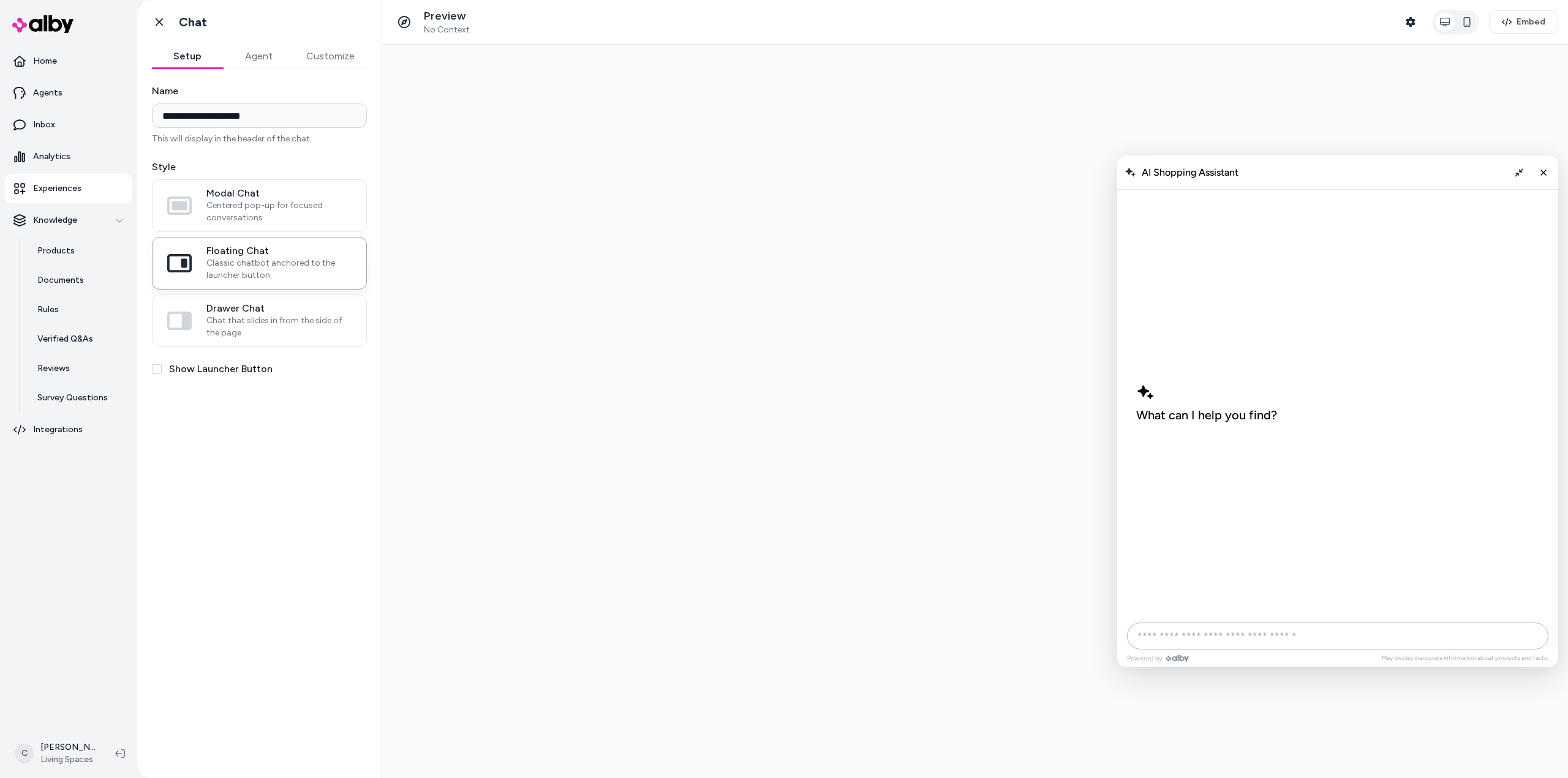
click at [1258, 632] on input "AI Shopping Assistant" at bounding box center [1338, 636] width 422 height 27
paste input "**********"
type input "**********"
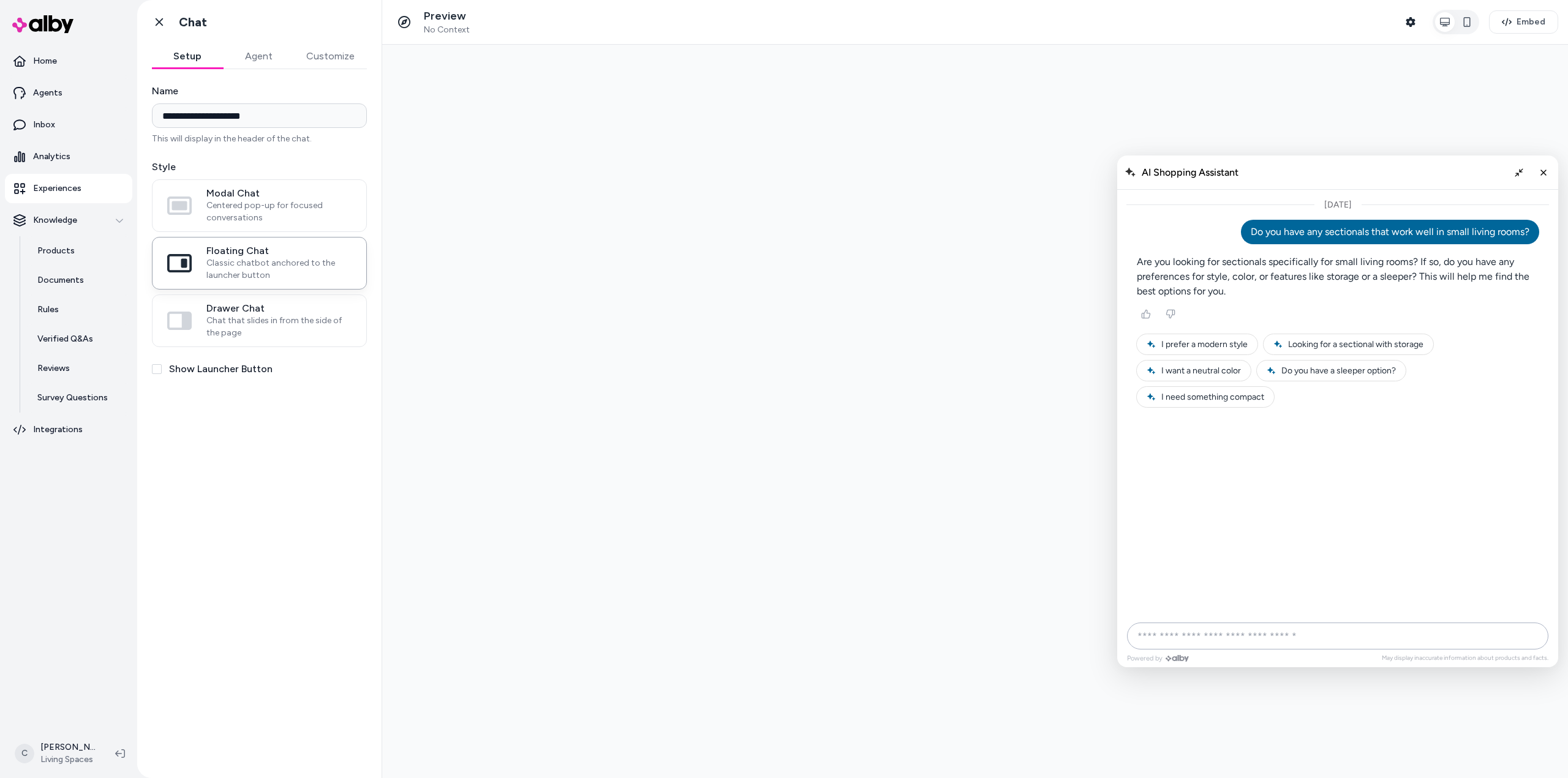
click at [1232, 643] on input "AI Shopping Assistant" at bounding box center [1338, 636] width 422 height 27
click at [1232, 640] on input "AI Shopping Assistant" at bounding box center [1338, 636] width 422 height 27
type input "**********"
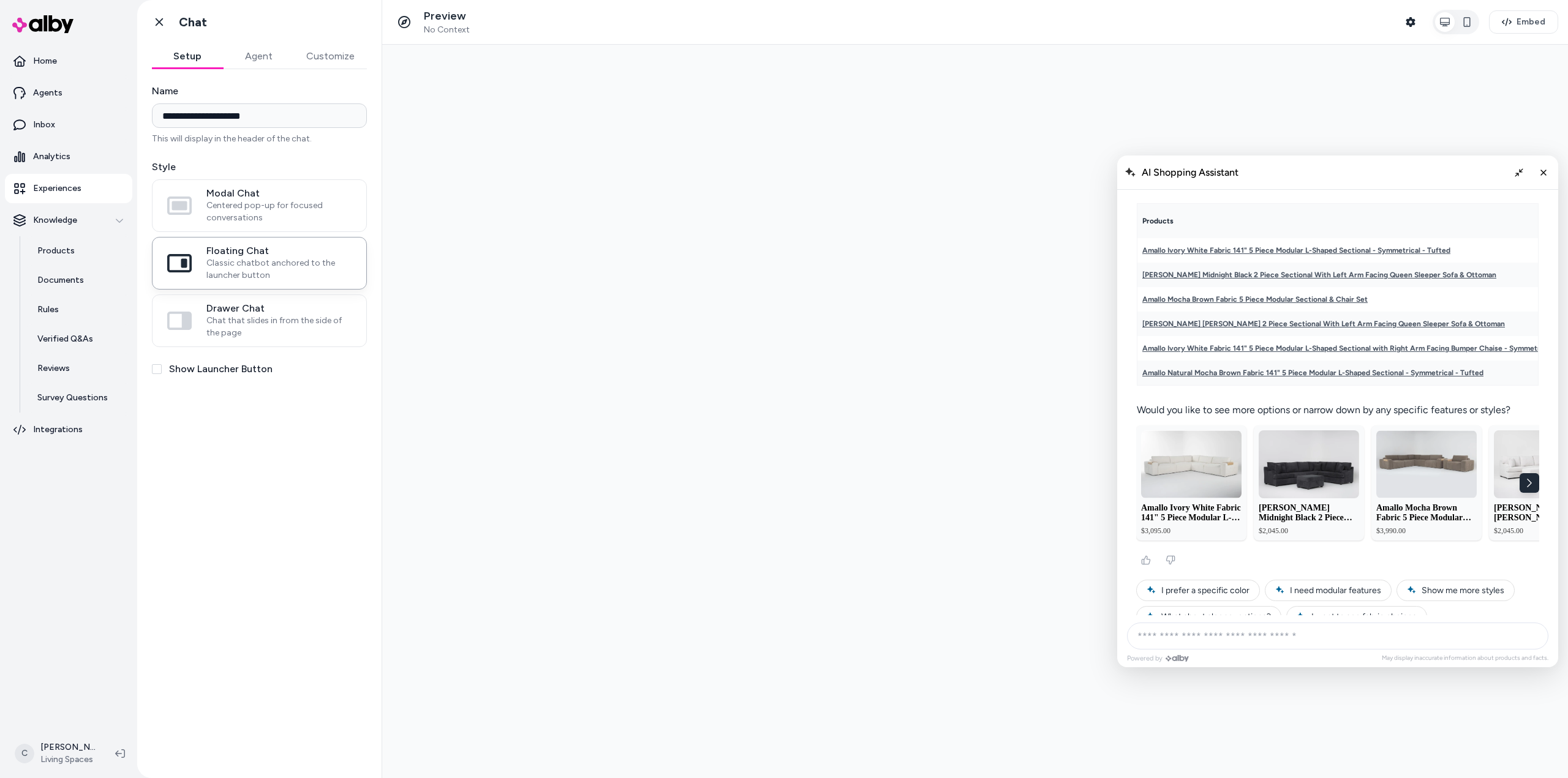
scroll to position [238, 0]
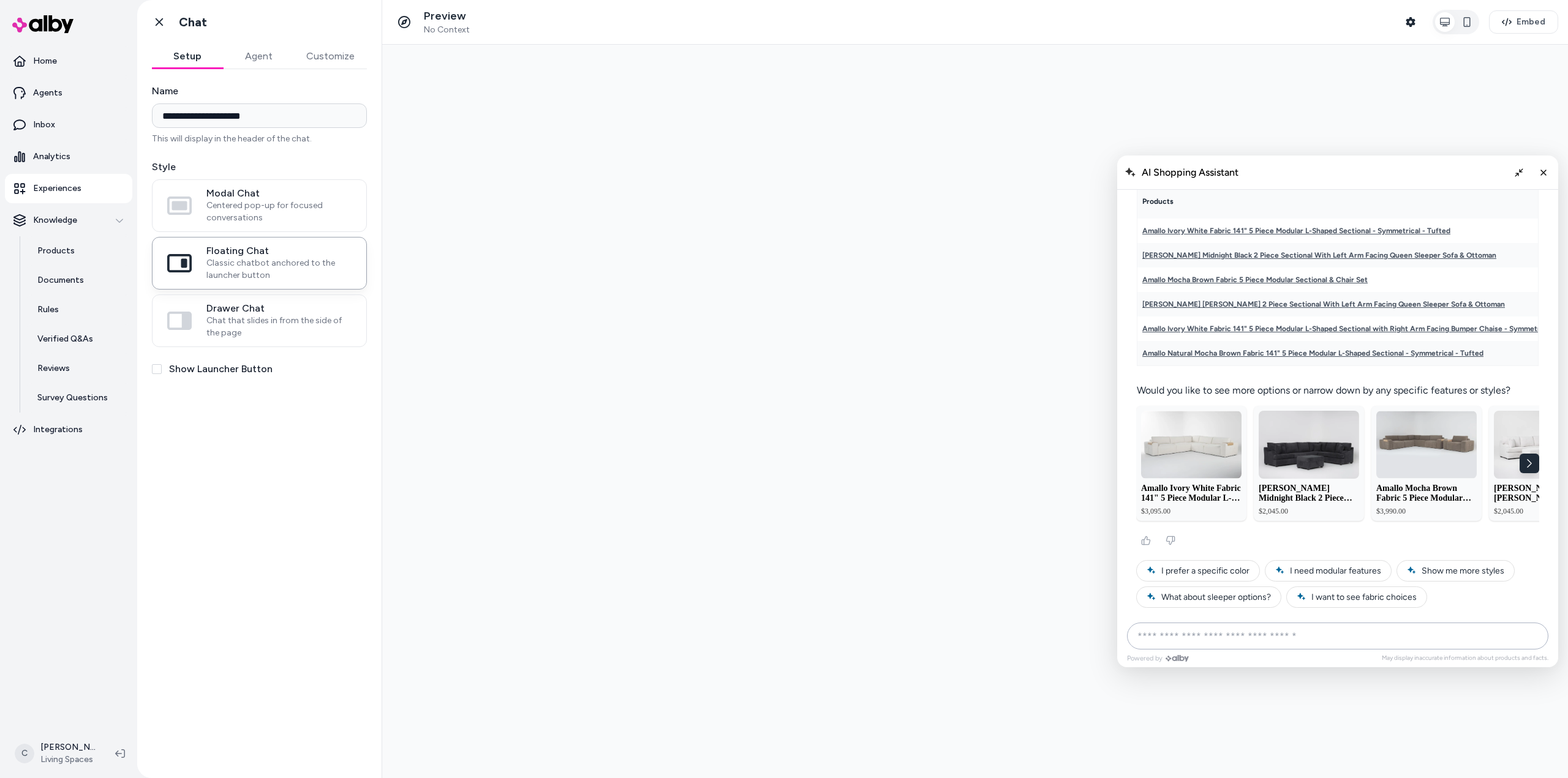
click at [1233, 640] on input "AI Shopping Assistant" at bounding box center [1338, 636] width 422 height 27
type input "**********"
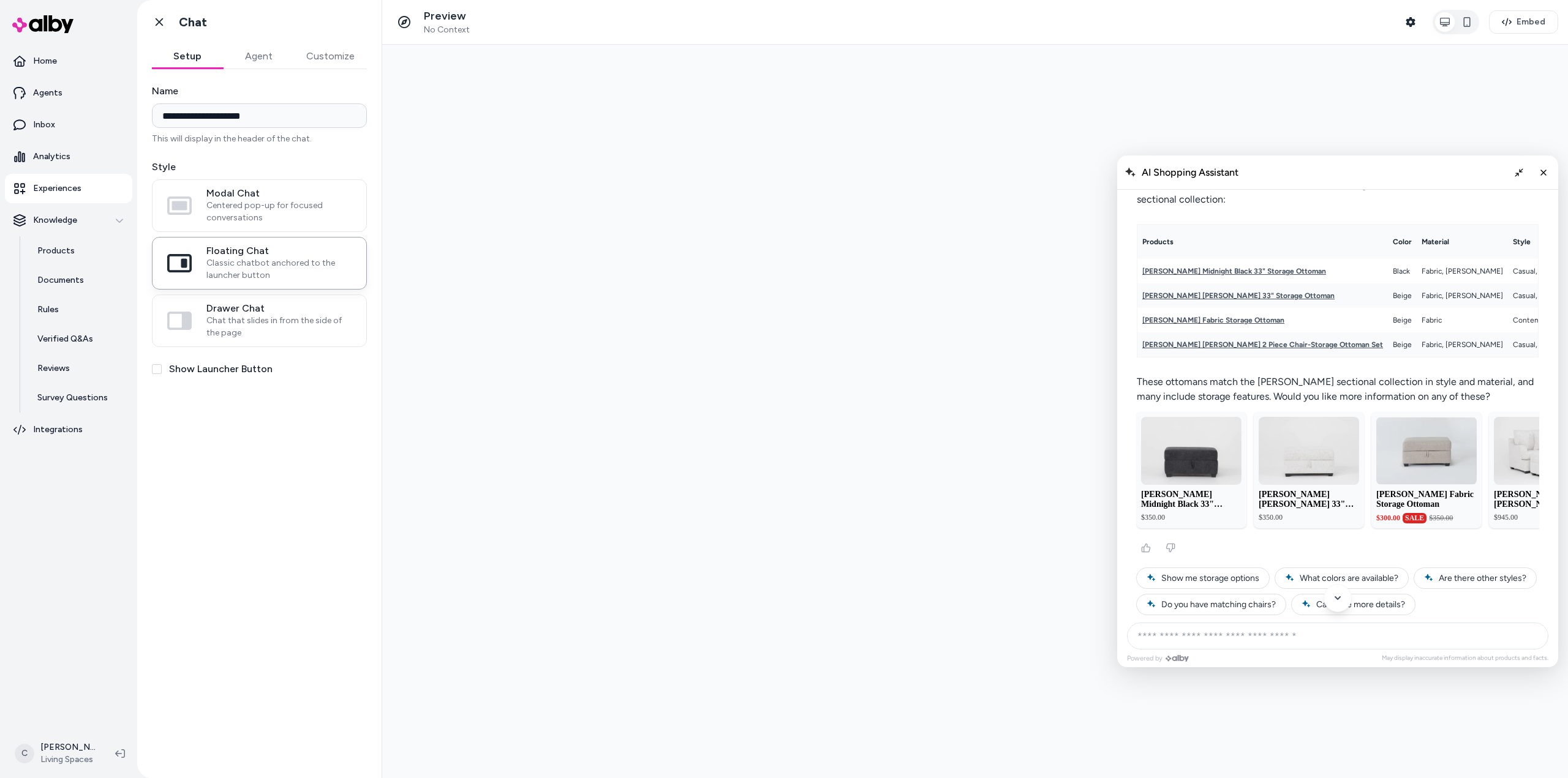
scroll to position [666, 0]
